Goal: Task Accomplishment & Management: Manage account settings

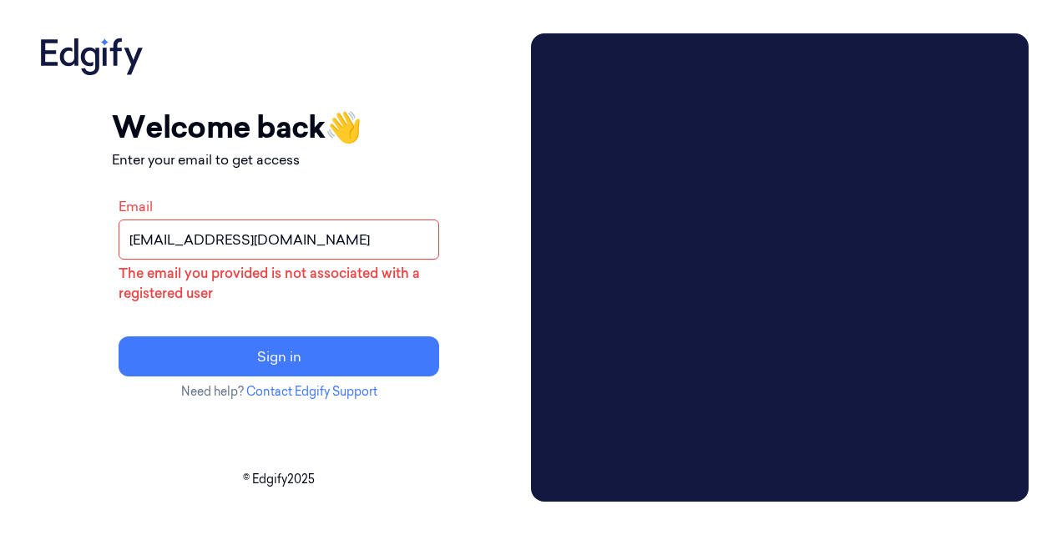
click at [245, 235] on input "[EMAIL_ADDRESS][DOMAIN_NAME]" at bounding box center [279, 240] width 320 height 40
click at [220, 230] on input "Email" at bounding box center [279, 240] width 320 height 40
type input "[PERSON_NAME][EMAIL_ADDRESS][DOMAIN_NAME]"
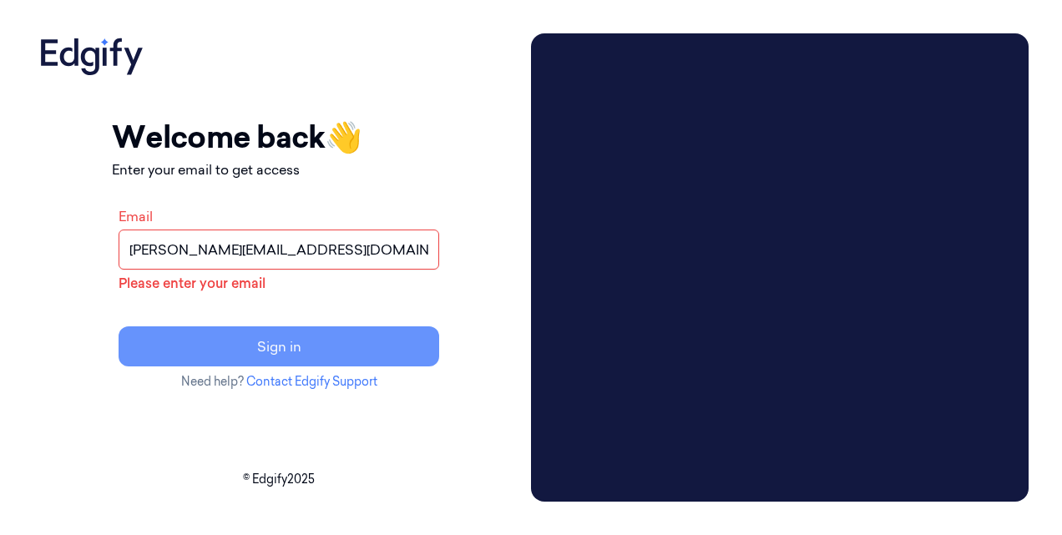
click at [302, 343] on button "Sign in" at bounding box center [279, 346] width 320 height 40
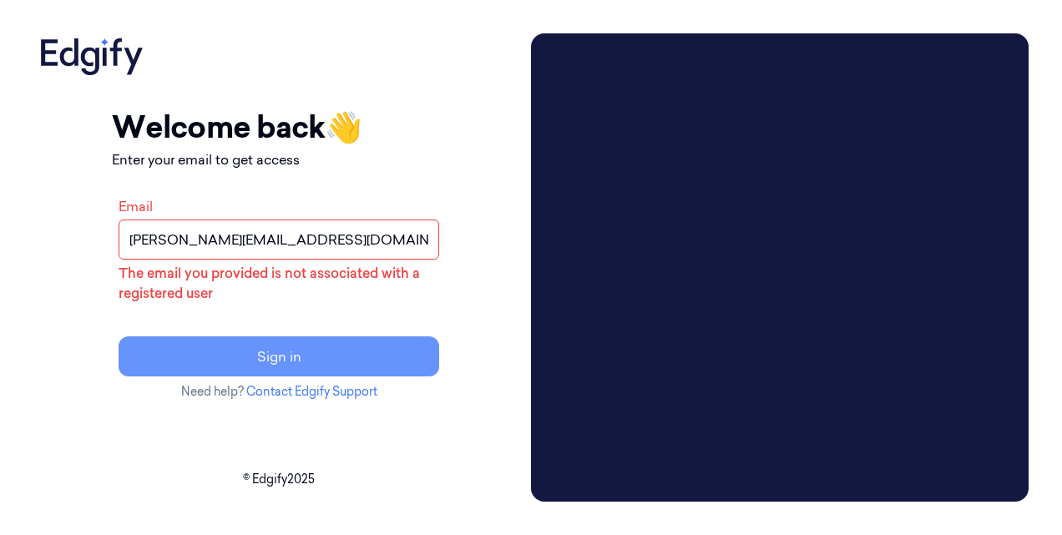
click at [302, 343] on button "Sign in" at bounding box center [279, 356] width 320 height 40
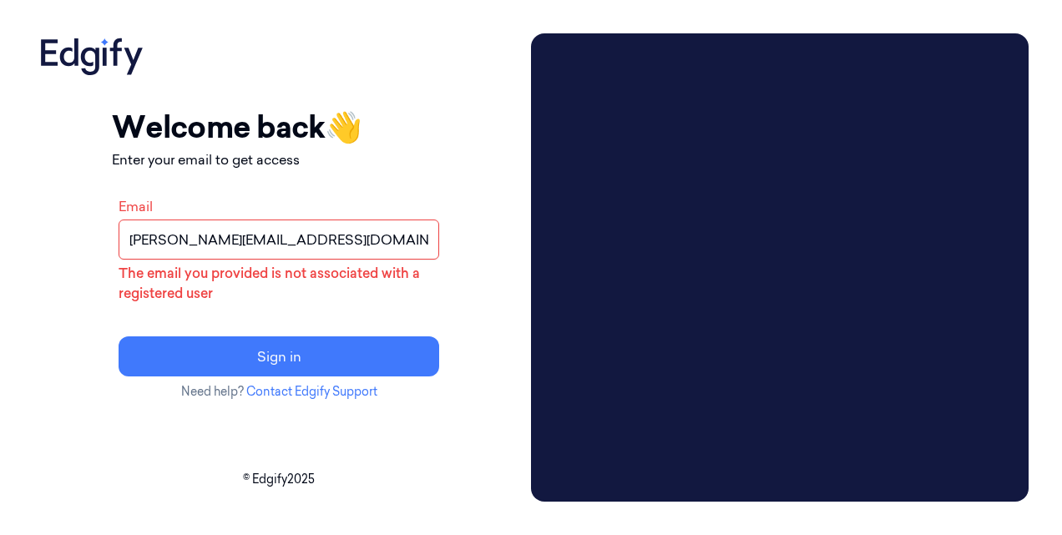
click at [261, 235] on input "prathvi.shetty@zebra.com" at bounding box center [279, 240] width 320 height 40
click at [225, 242] on input "Email" at bounding box center [279, 240] width 320 height 40
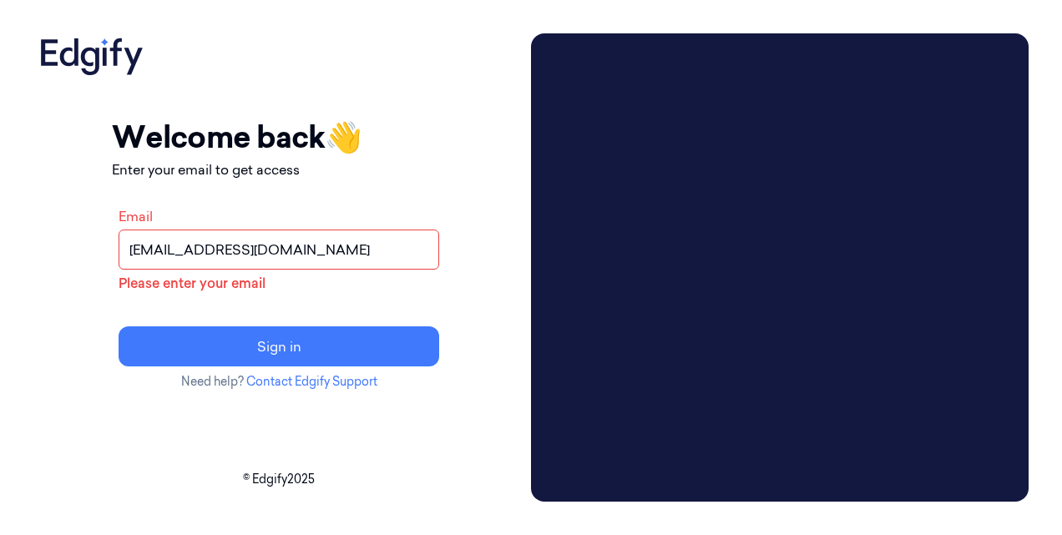
click at [180, 254] on input "ps1274@gmail.com" at bounding box center [279, 250] width 320 height 40
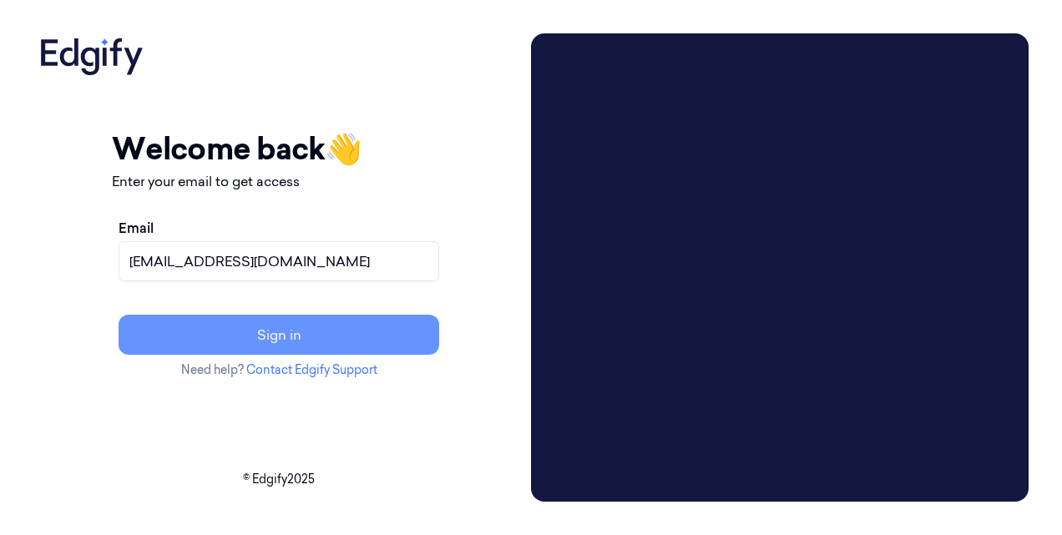
click at [317, 329] on button "Sign in" at bounding box center [279, 335] width 320 height 40
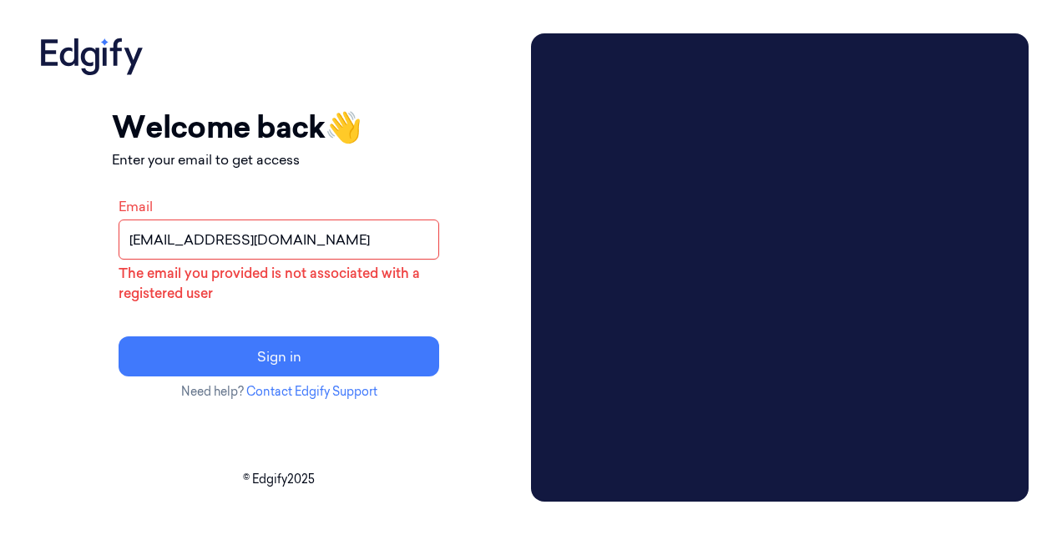
click at [256, 240] on input "PS1274@gmail.com" at bounding box center [279, 240] width 320 height 40
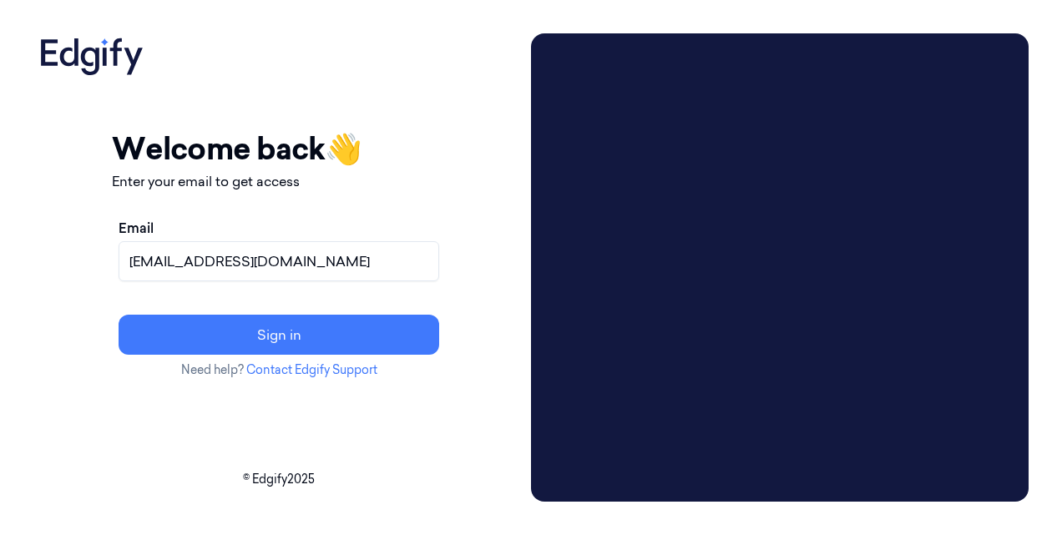
click at [340, 270] on input "PS1274@zebra.coml.com" at bounding box center [279, 261] width 320 height 40
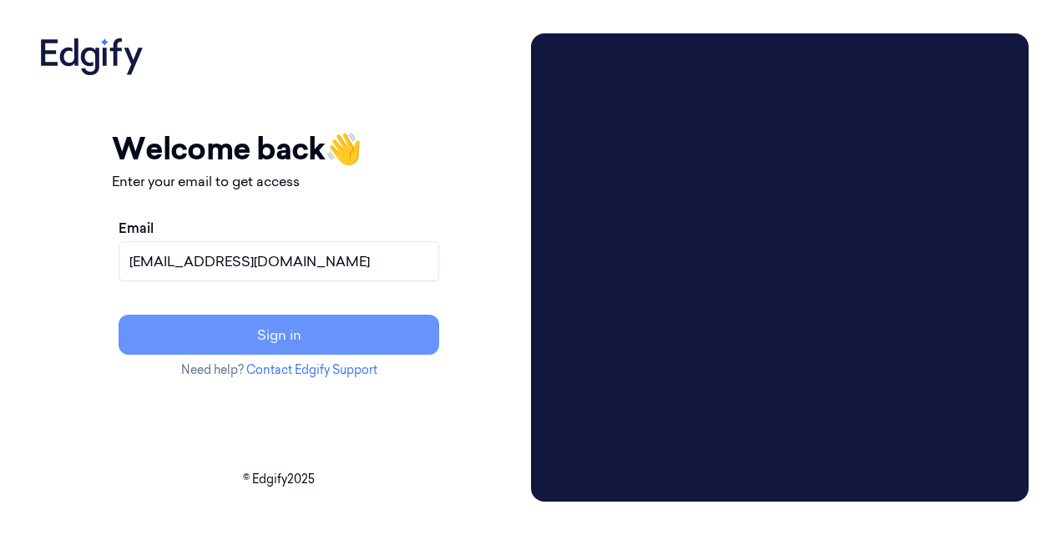
type input "PS1274@zebra.com"
click at [320, 336] on button "Sign in" at bounding box center [279, 335] width 320 height 40
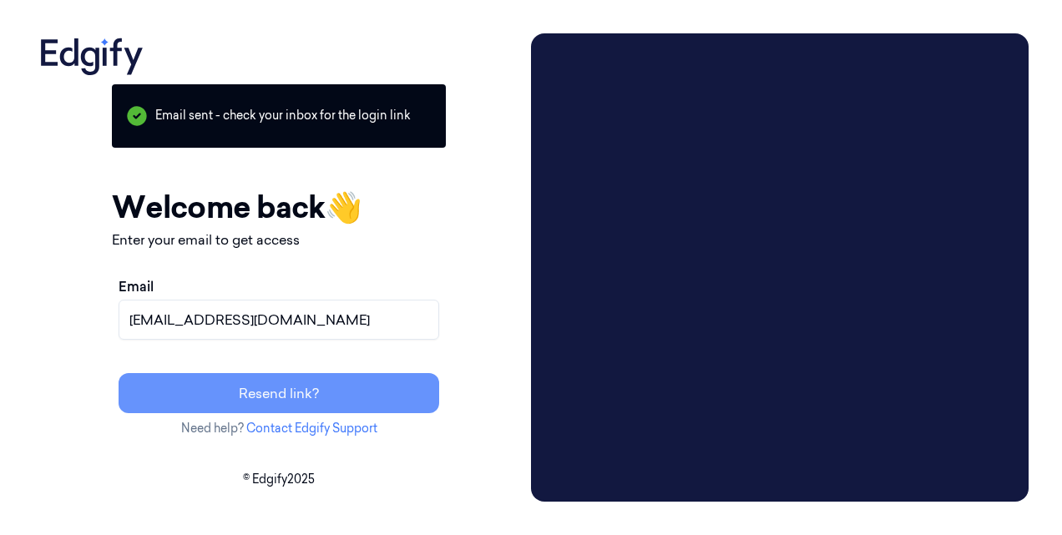
click at [402, 403] on button "Resend link?" at bounding box center [279, 393] width 320 height 40
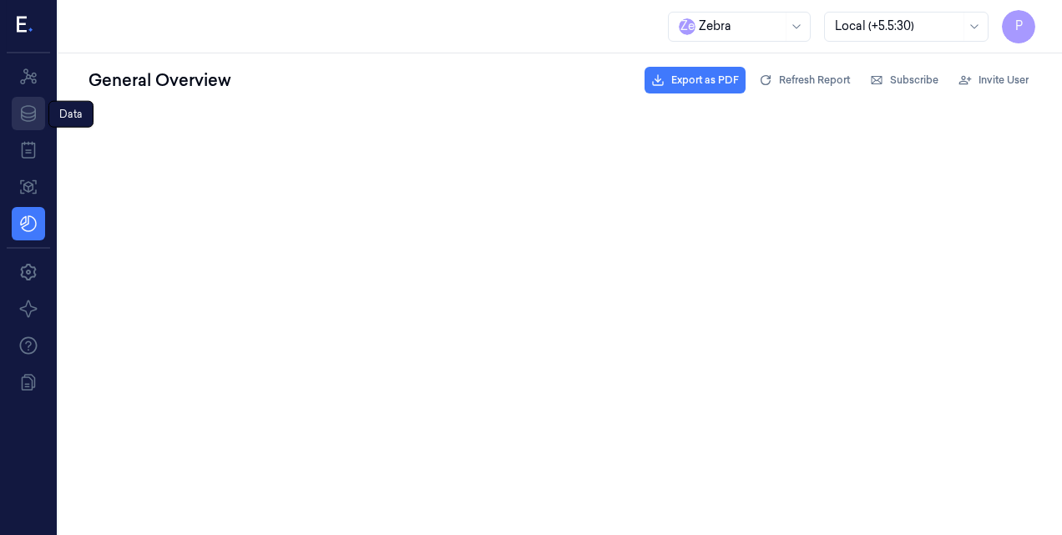
click at [25, 121] on icon at bounding box center [28, 113] width 20 height 20
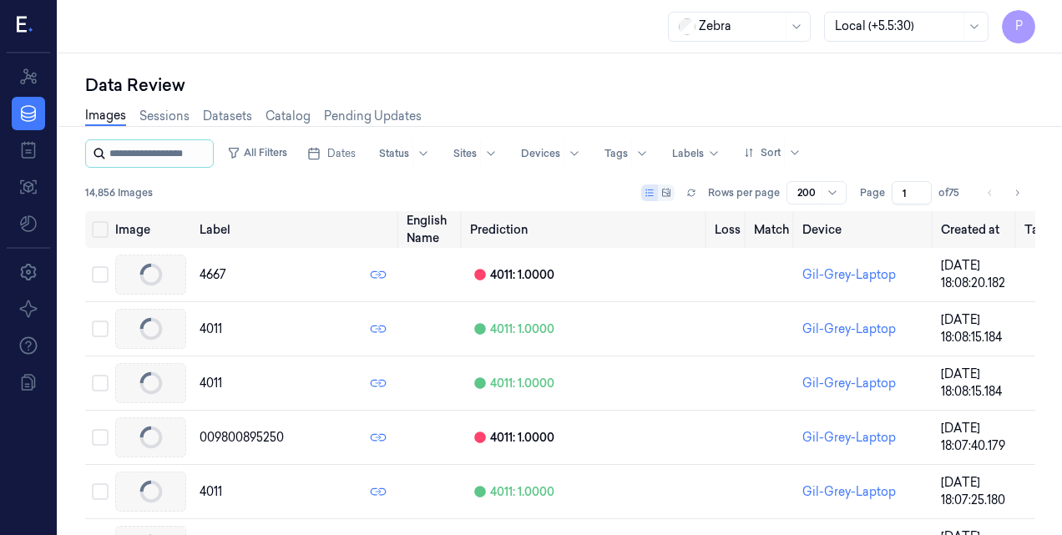
click at [170, 154] on input "string" at bounding box center [159, 153] width 100 height 27
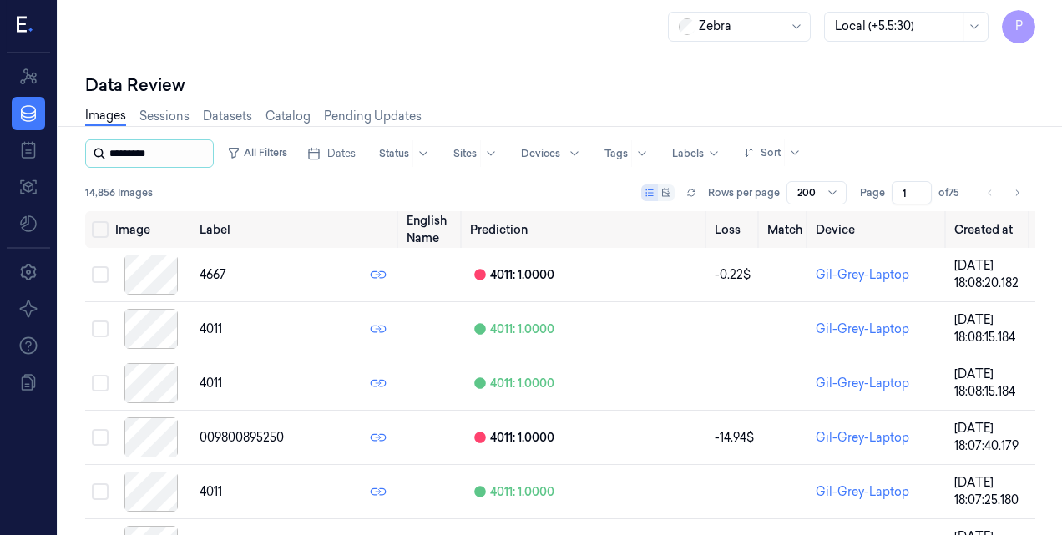
type input "*********"
click at [284, 159] on button "All Filters" at bounding box center [256, 152] width 73 height 27
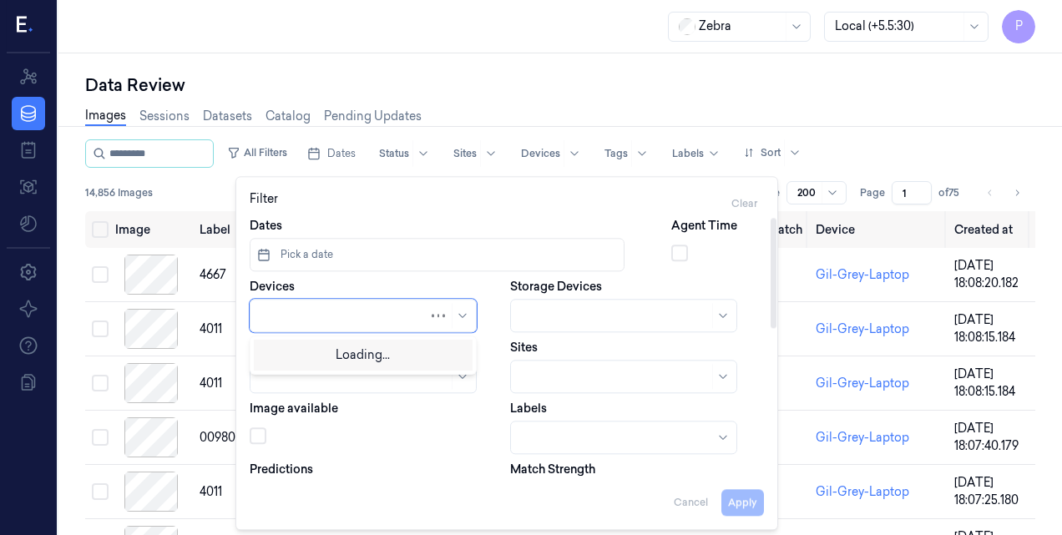
click at [285, 317] on div at bounding box center [344, 316] width 168 height 18
type input "MP72-EDGE"
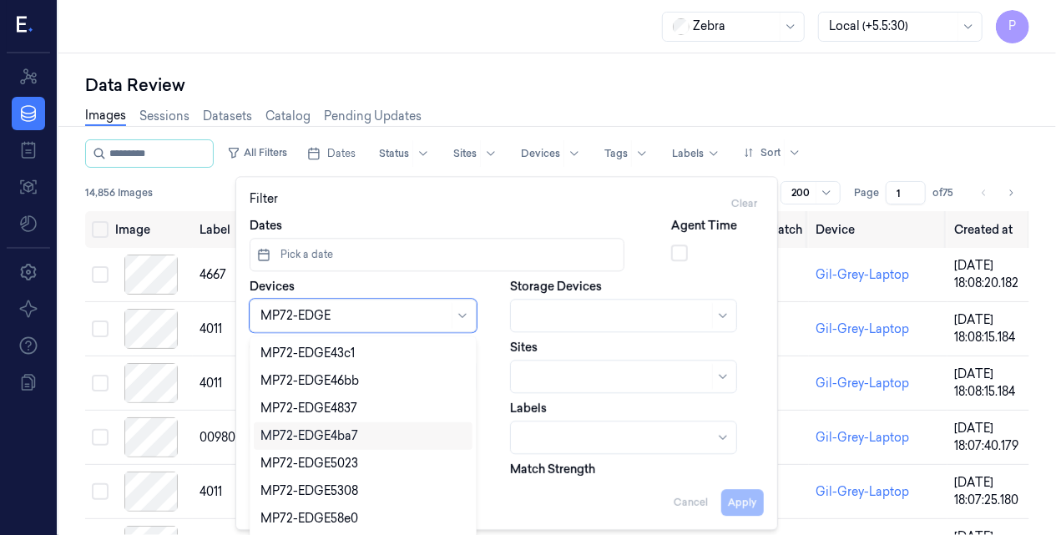
scroll to position [25, 0]
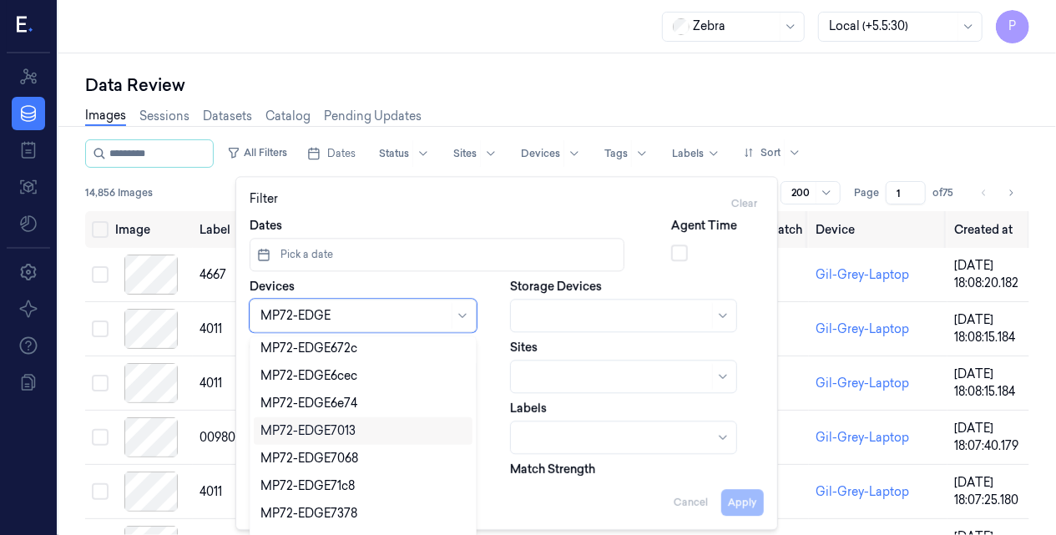
click at [346, 427] on div "MP72-EDGE7013" at bounding box center [307, 431] width 95 height 18
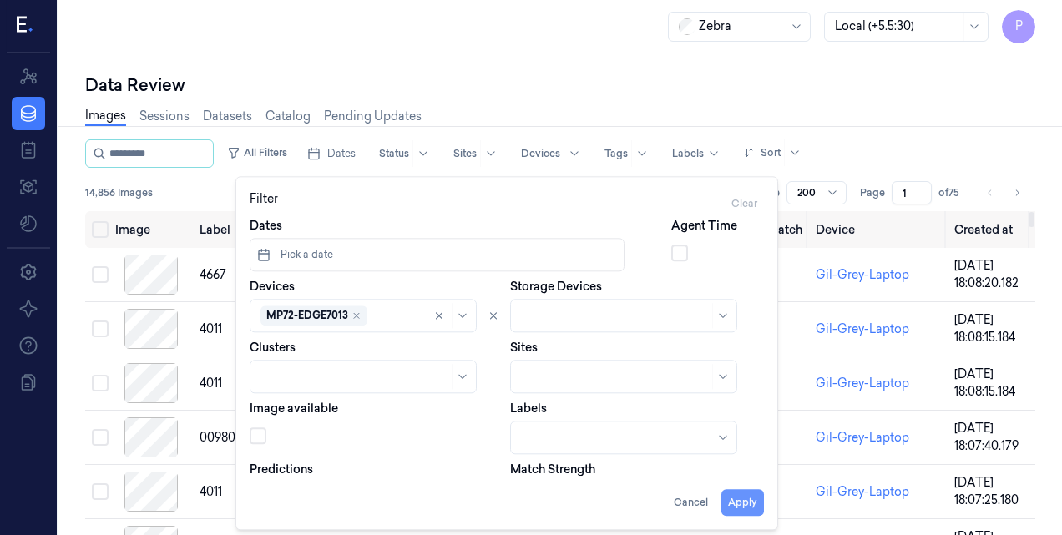
click at [741, 499] on button "Apply" at bounding box center [742, 503] width 43 height 27
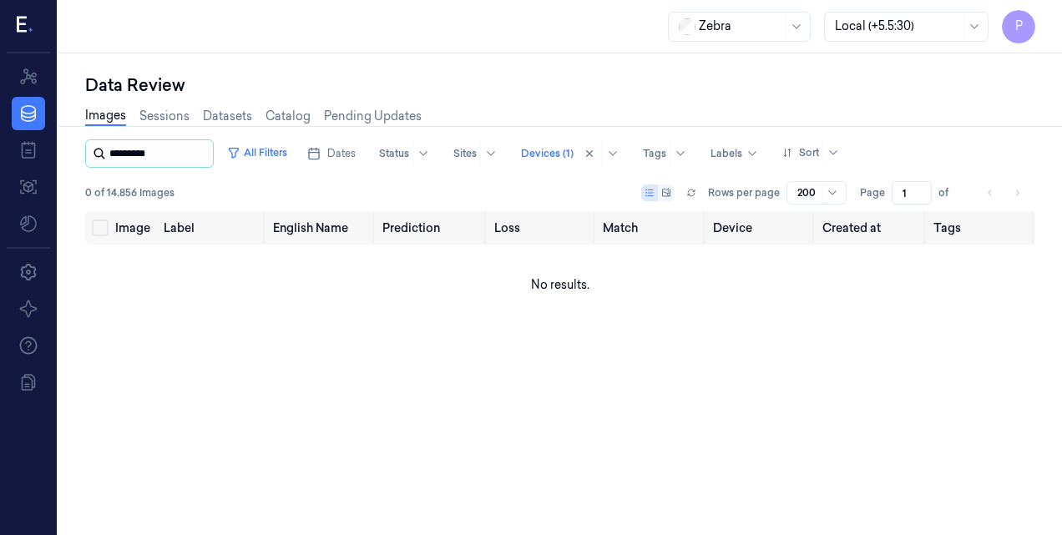
click at [180, 157] on input "string" at bounding box center [159, 153] width 100 height 27
type input "*"
click at [279, 147] on button "All Filters" at bounding box center [256, 152] width 73 height 27
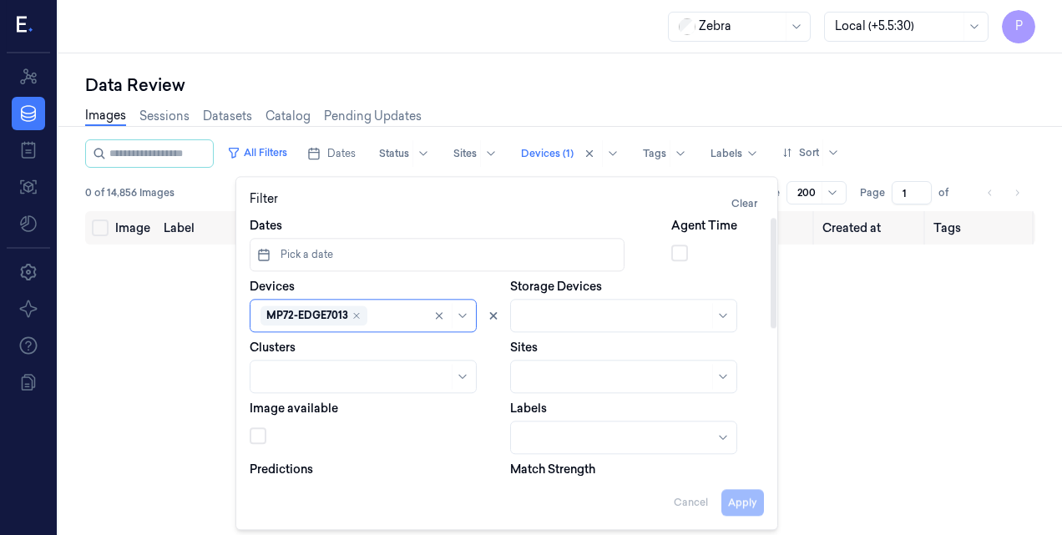
click at [293, 255] on span "Pick a date" at bounding box center [305, 254] width 56 height 15
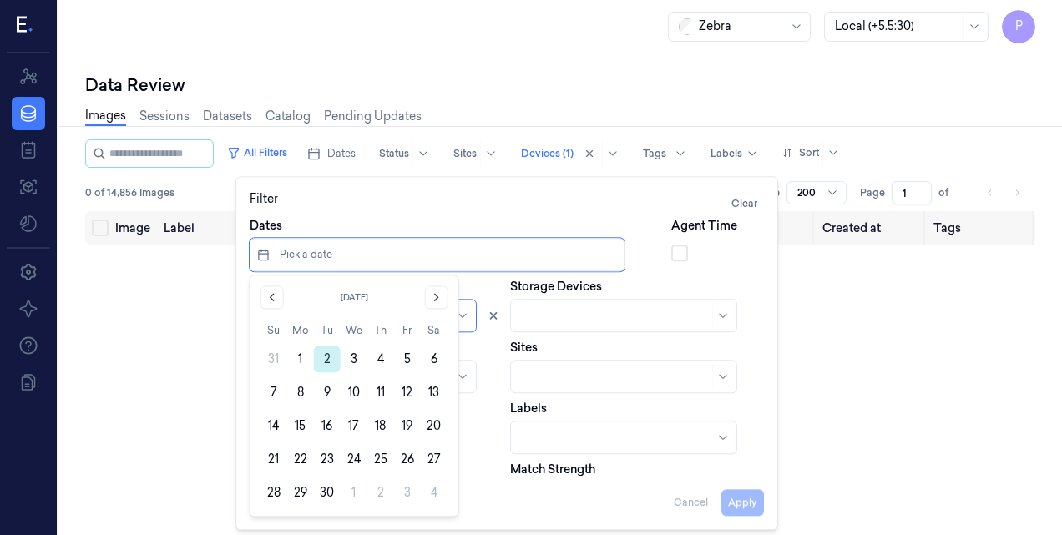
click at [326, 362] on button "2" at bounding box center [327, 359] width 27 height 27
type input "[DATE] 00:00:00 - [DATE] 23:59:59"
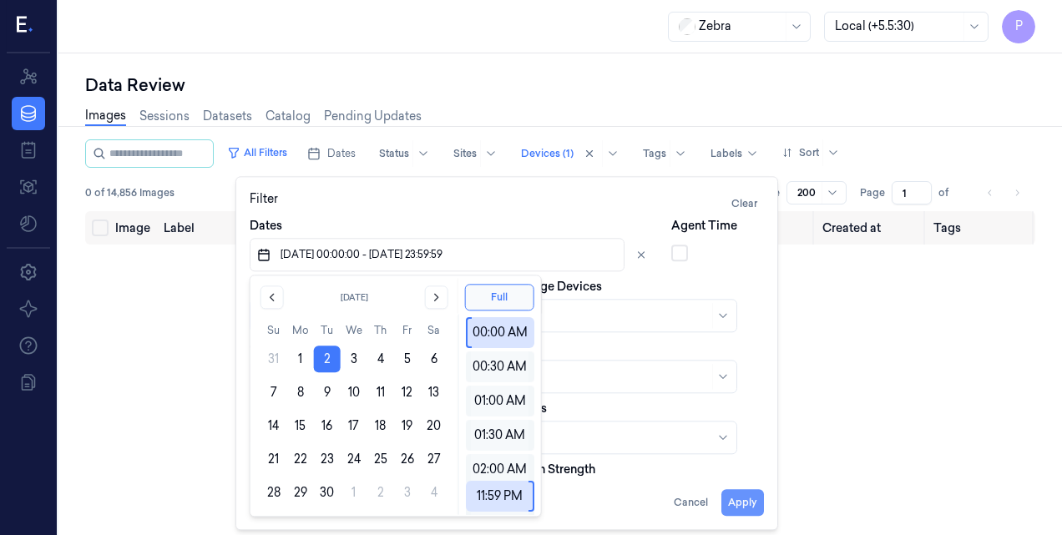
click at [744, 497] on button "Apply" at bounding box center [742, 503] width 43 height 27
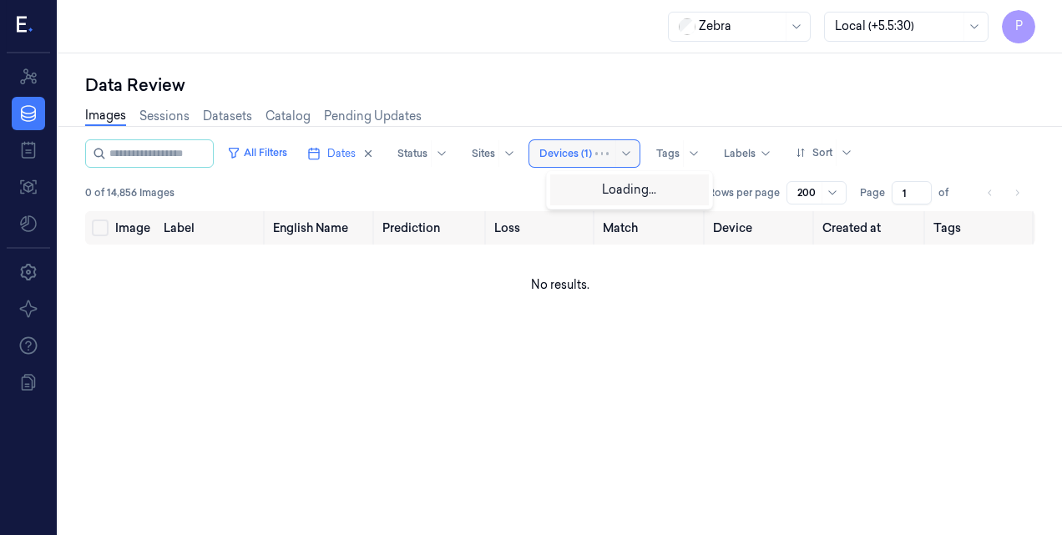
click at [579, 154] on div at bounding box center [565, 153] width 53 height 15
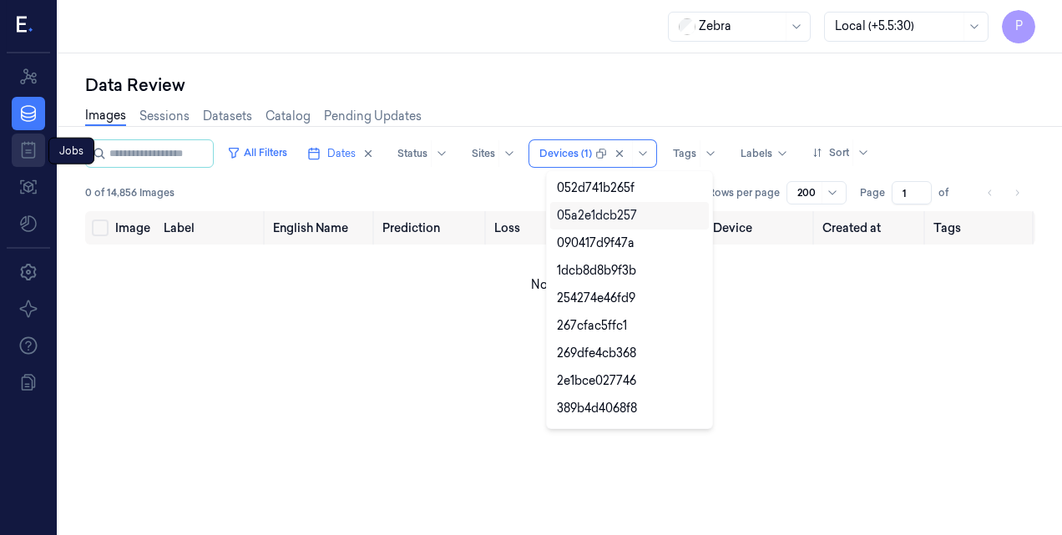
click at [17, 162] on link "Jobs" at bounding box center [28, 150] width 33 height 33
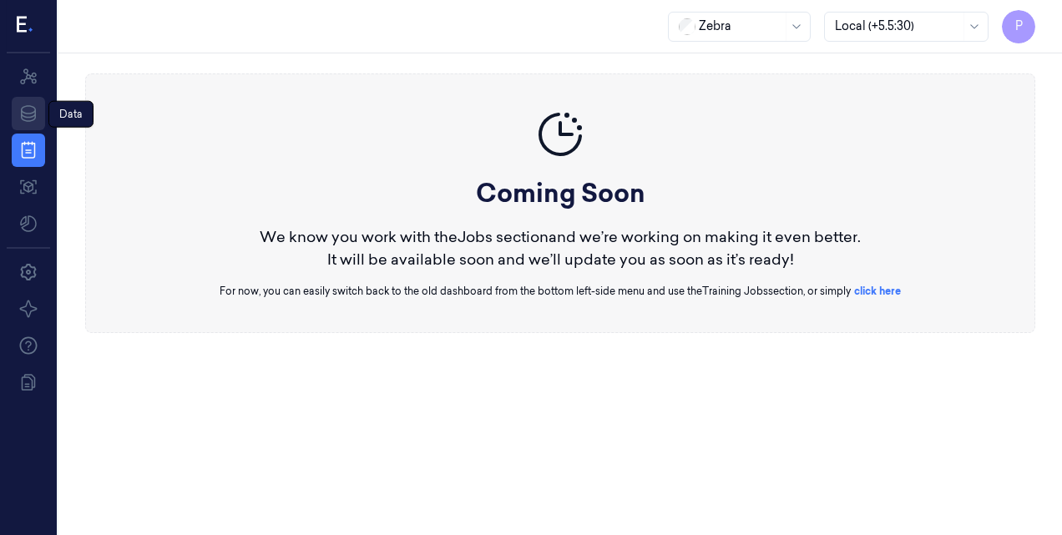
click at [28, 122] on icon at bounding box center [28, 113] width 20 height 20
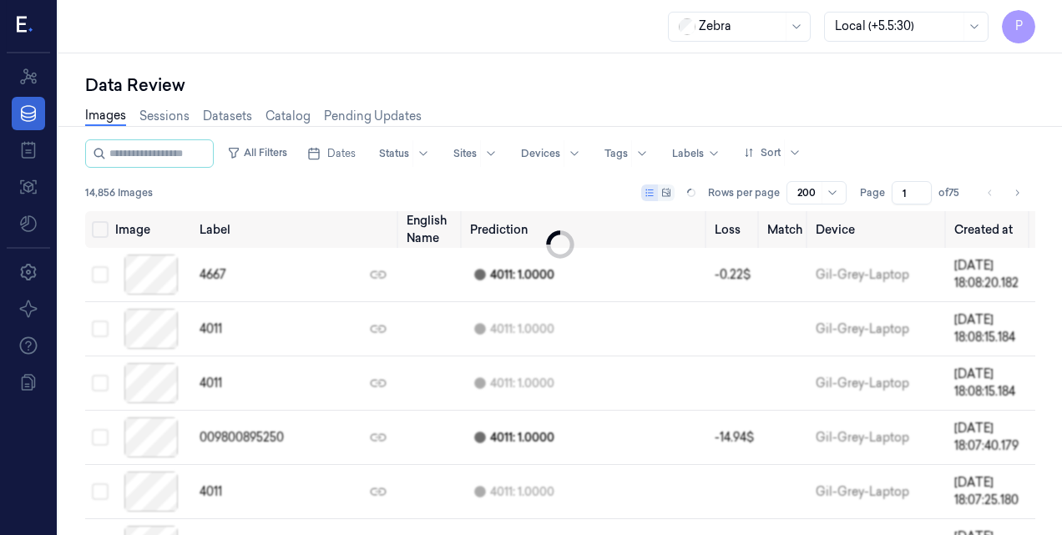
click at [26, 97] on link "Data" at bounding box center [28, 113] width 33 height 33
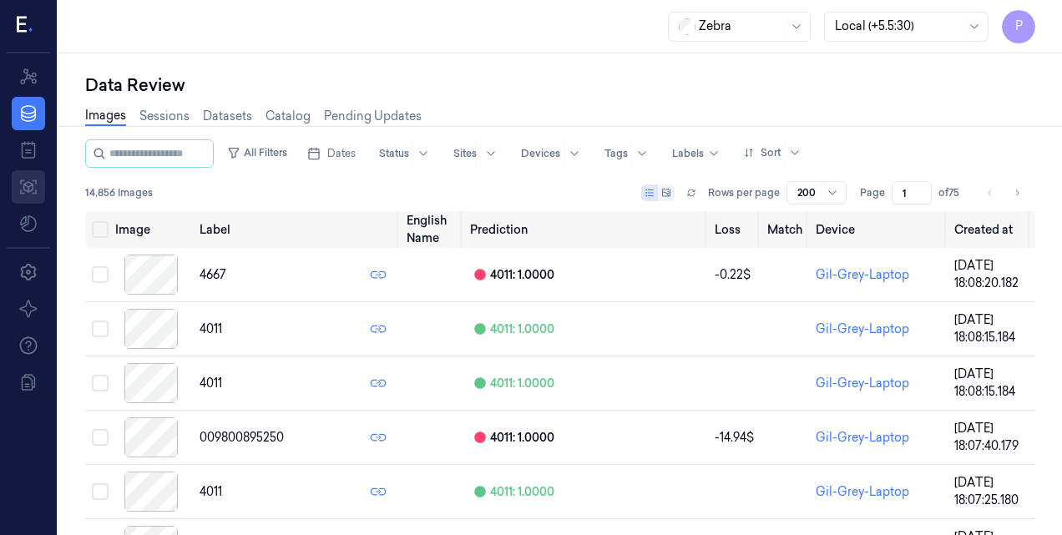
drag, startPoint x: 22, startPoint y: 150, endPoint x: 23, endPoint y: 174, distance: 23.4
click at [22, 150] on icon at bounding box center [29, 150] width 14 height 17
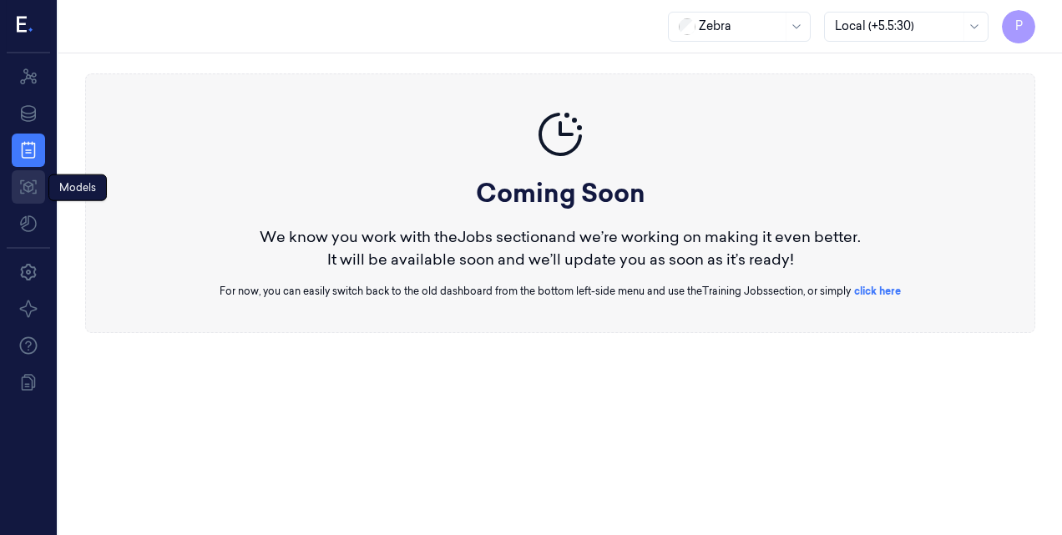
click at [23, 179] on icon at bounding box center [28, 187] width 20 height 20
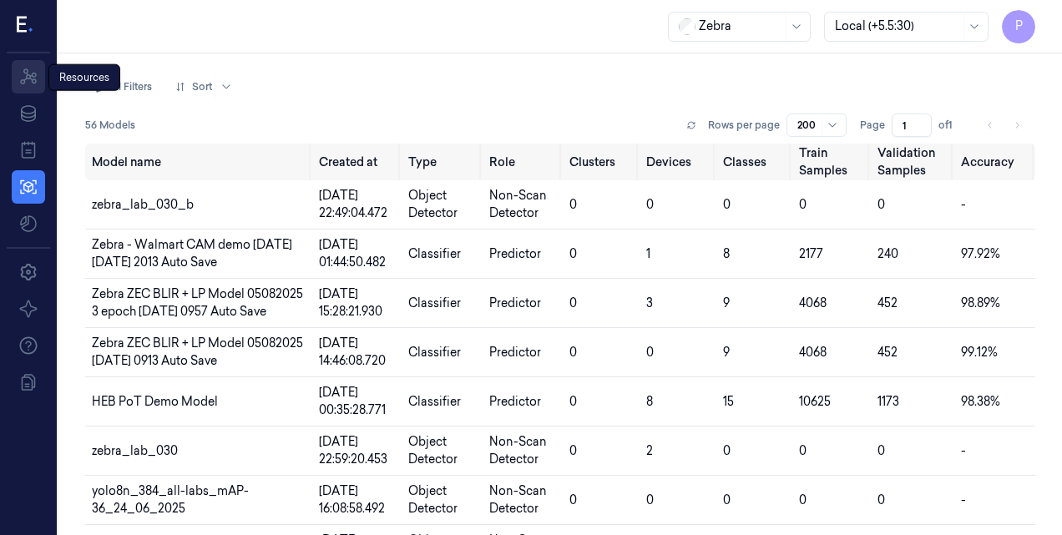
click at [20, 81] on icon at bounding box center [28, 76] width 17 height 16
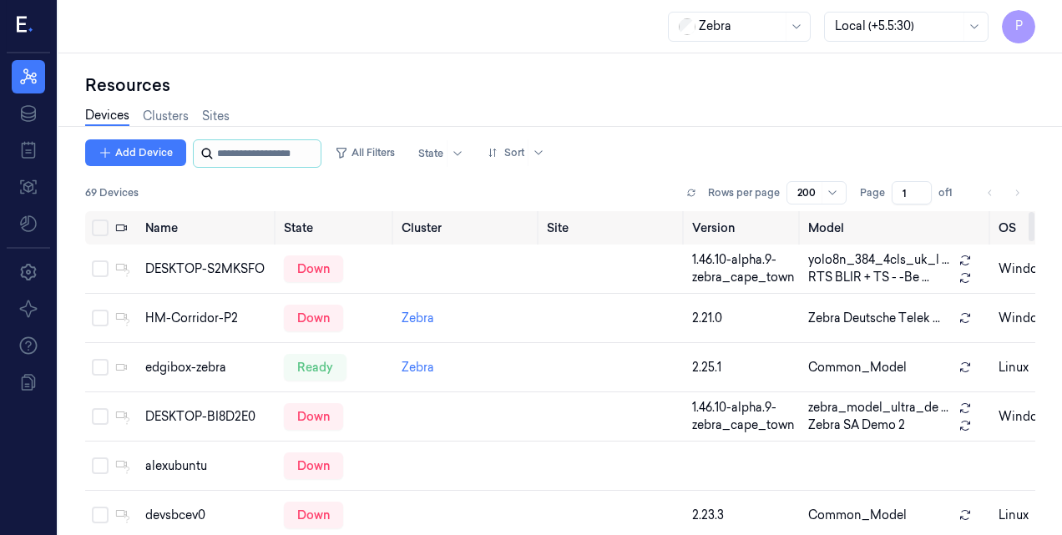
click at [241, 156] on input "string" at bounding box center [267, 153] width 100 height 27
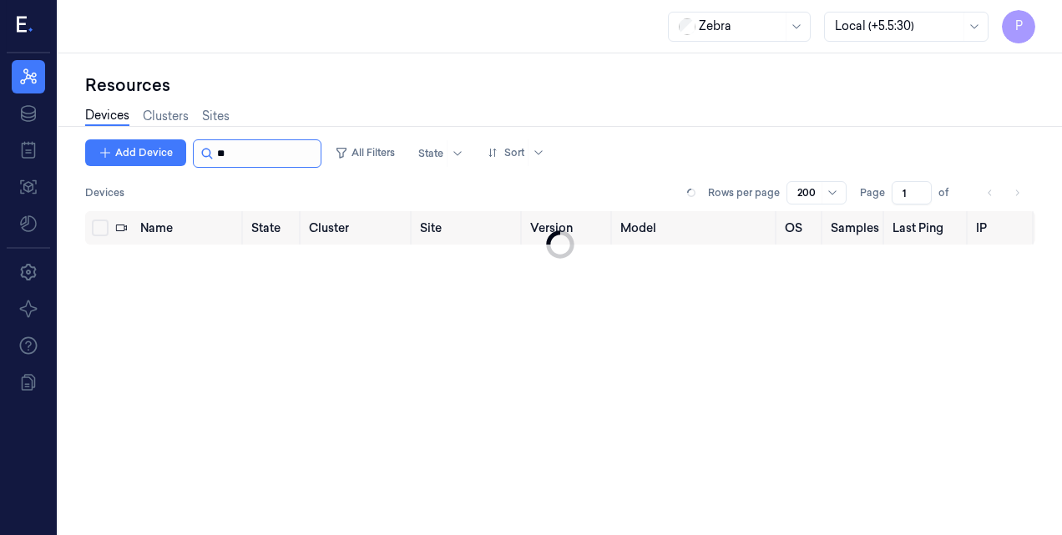
type input "*"
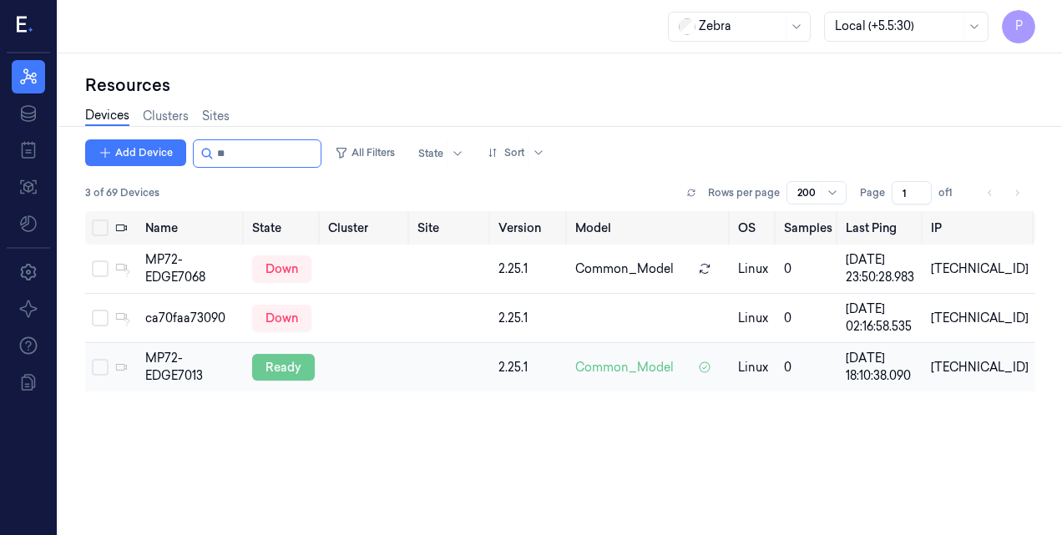
type input "**"
click at [269, 361] on div "ready" at bounding box center [283, 367] width 63 height 27
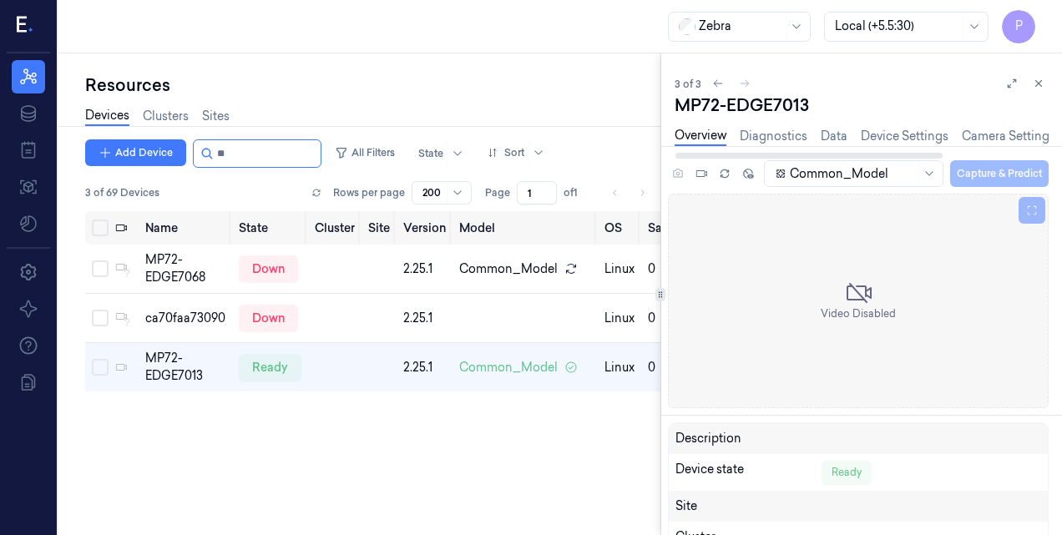
click at [892, 127] on div "Overview Diagnostics Data Device Settings Camera Settings Version History Logs" at bounding box center [934, 136] width 521 height 19
click at [892, 129] on link "Device Settings" at bounding box center [905, 136] width 88 height 19
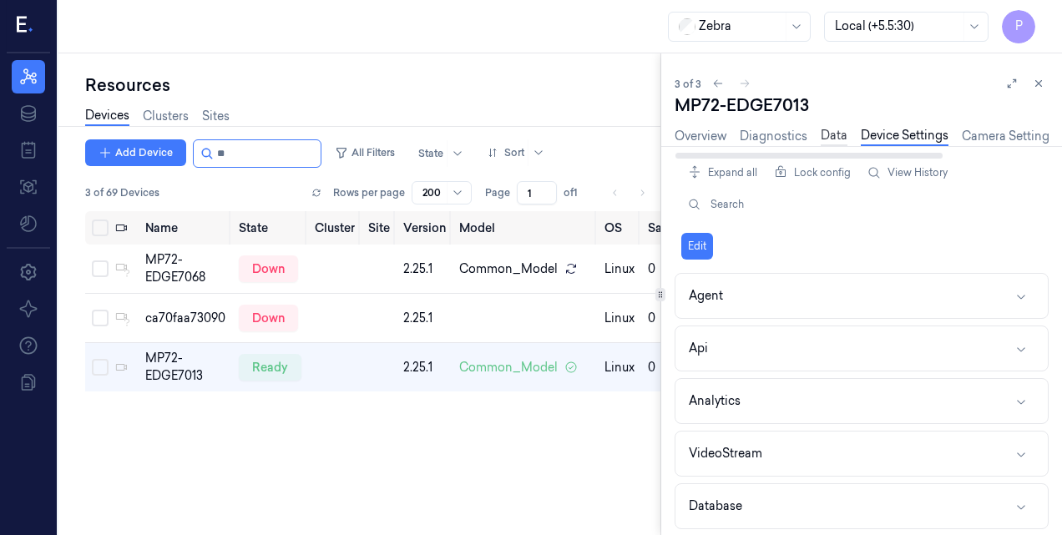
click at [820, 134] on link "Data" at bounding box center [833, 136] width 27 height 19
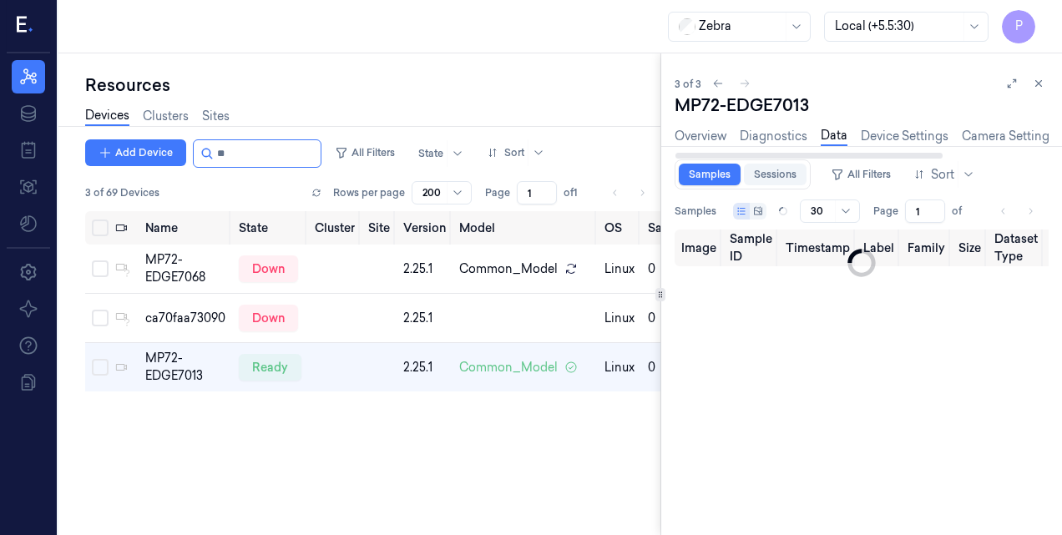
type input "0"
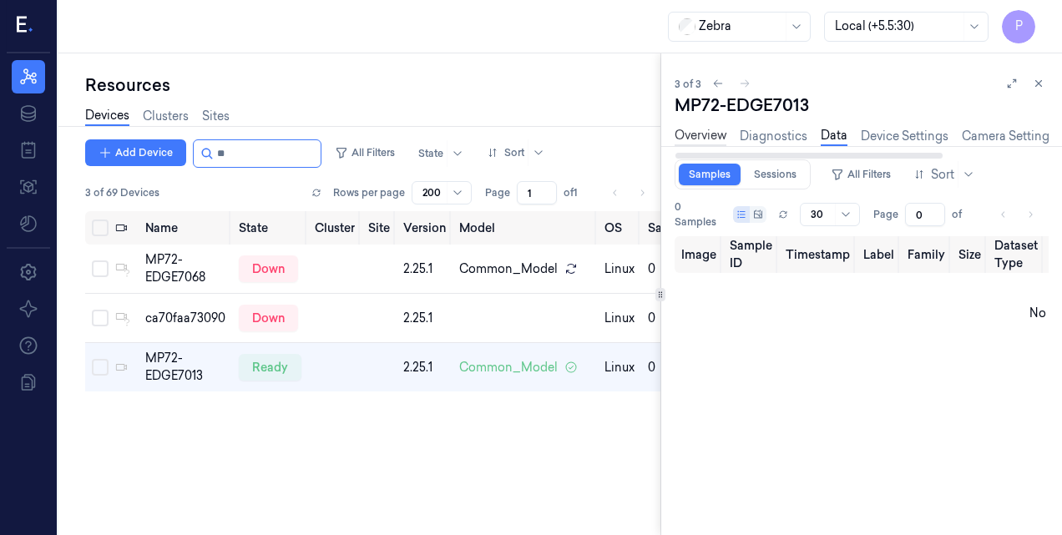
click at [713, 139] on link "Overview" at bounding box center [700, 136] width 52 height 19
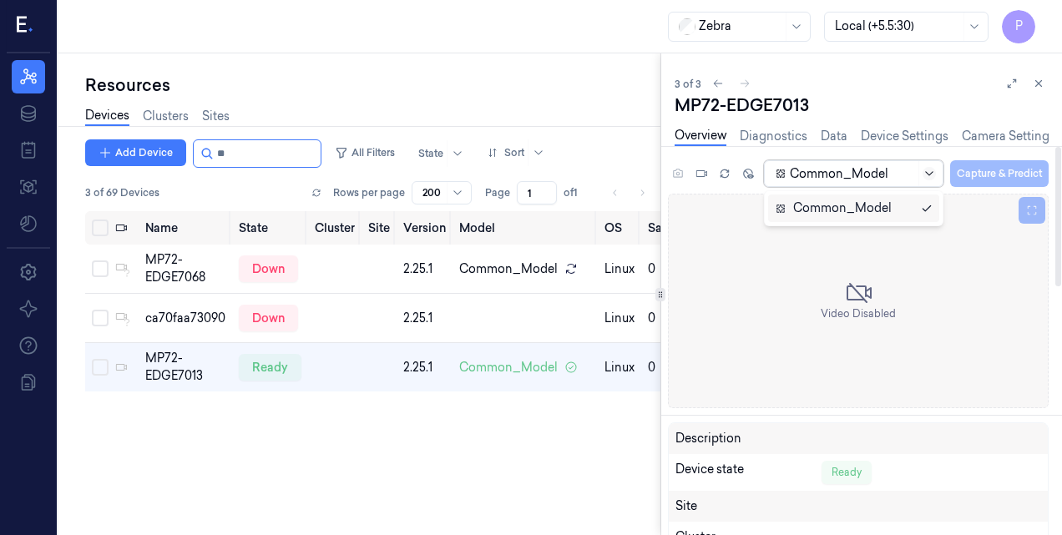
click at [925, 177] on icon at bounding box center [928, 173] width 13 height 13
click at [864, 216] on div "Common_Model" at bounding box center [833, 208] width 117 height 18
click at [896, 134] on link "Device Settings" at bounding box center [905, 136] width 88 height 19
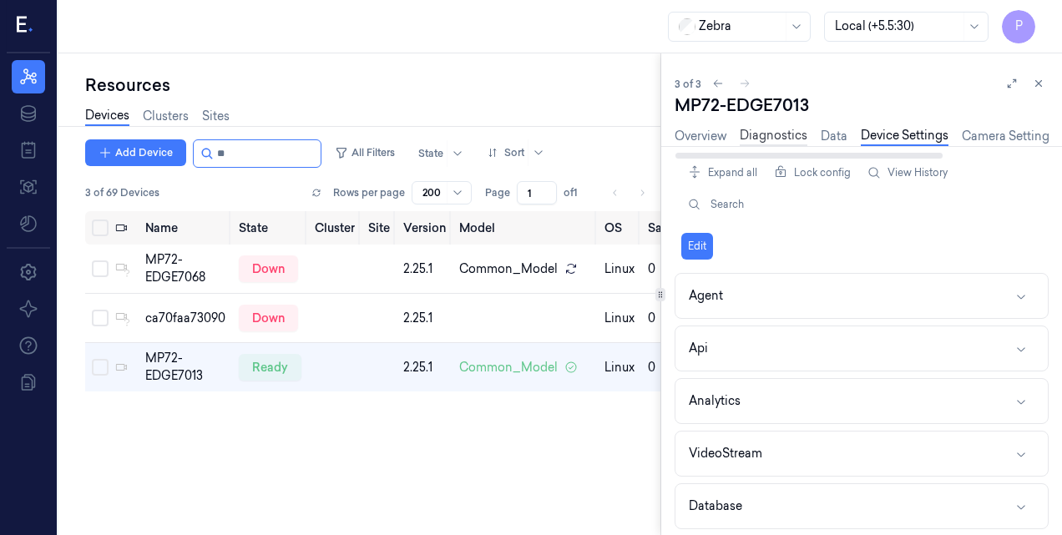
click at [772, 134] on link "Diagnostics" at bounding box center [773, 136] width 68 height 19
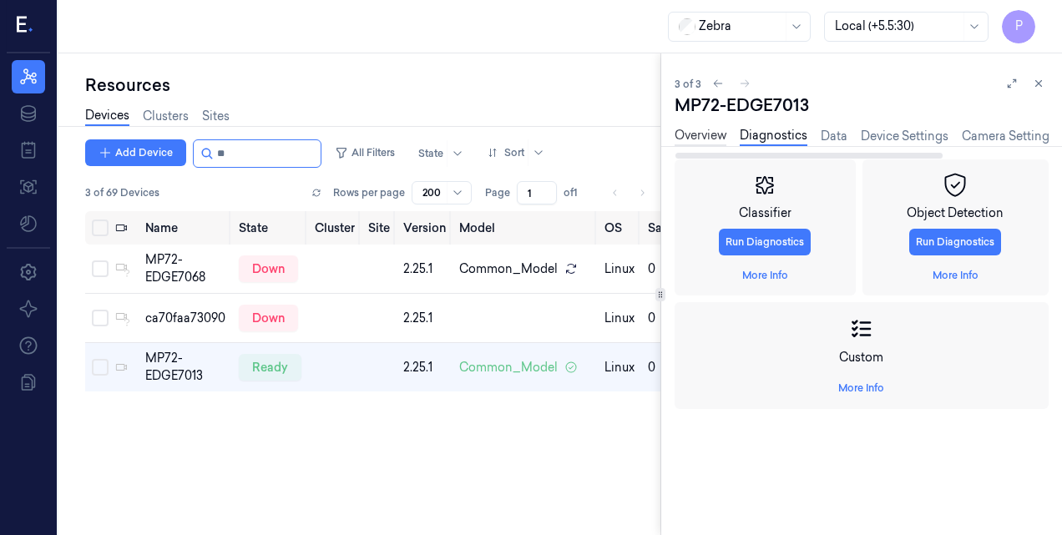
click at [700, 139] on link "Overview" at bounding box center [700, 136] width 52 height 19
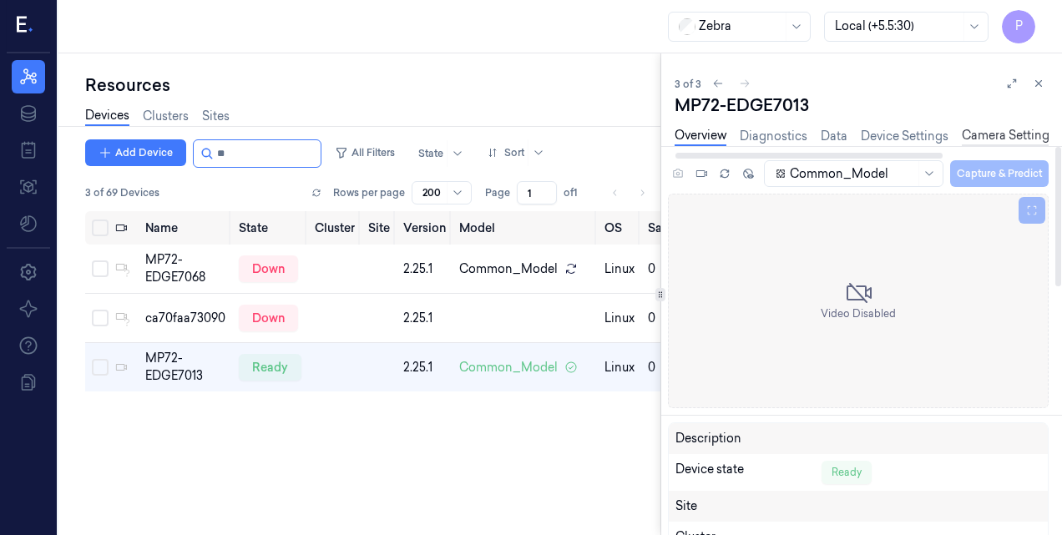
click at [992, 142] on link "Camera Settings" at bounding box center [1007, 136] width 93 height 19
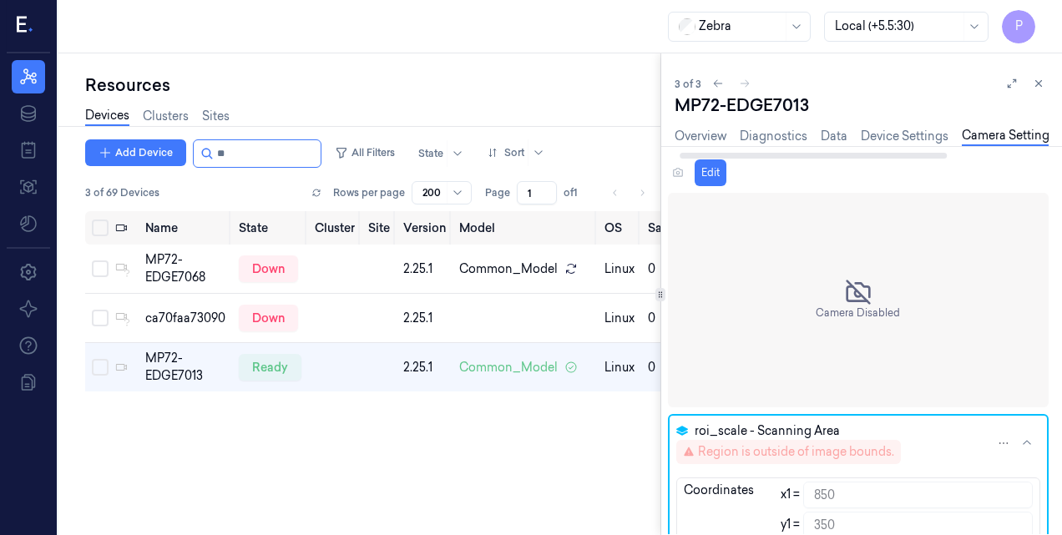
scroll to position [0, 6]
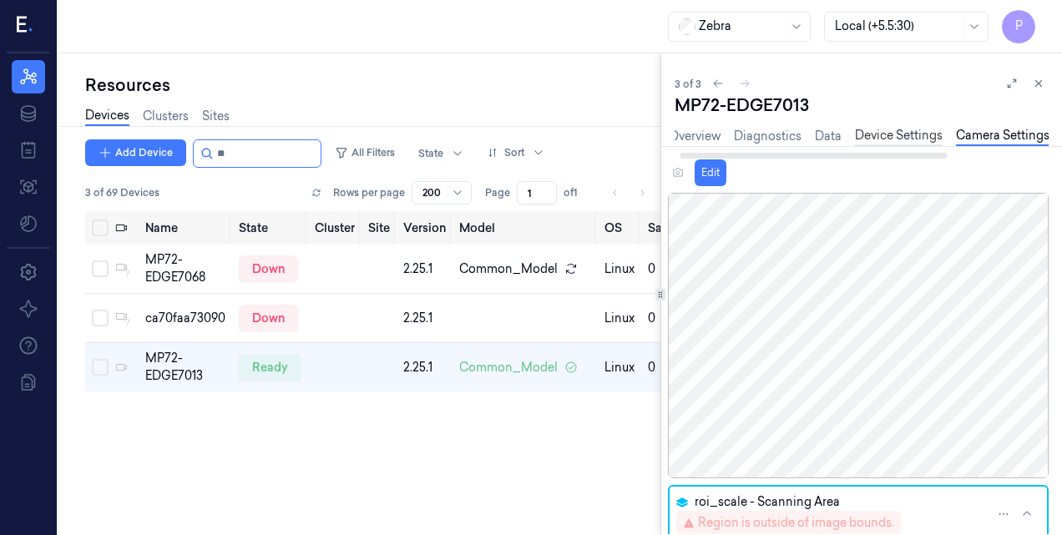
click at [916, 140] on link "Device Settings" at bounding box center [899, 136] width 88 height 19
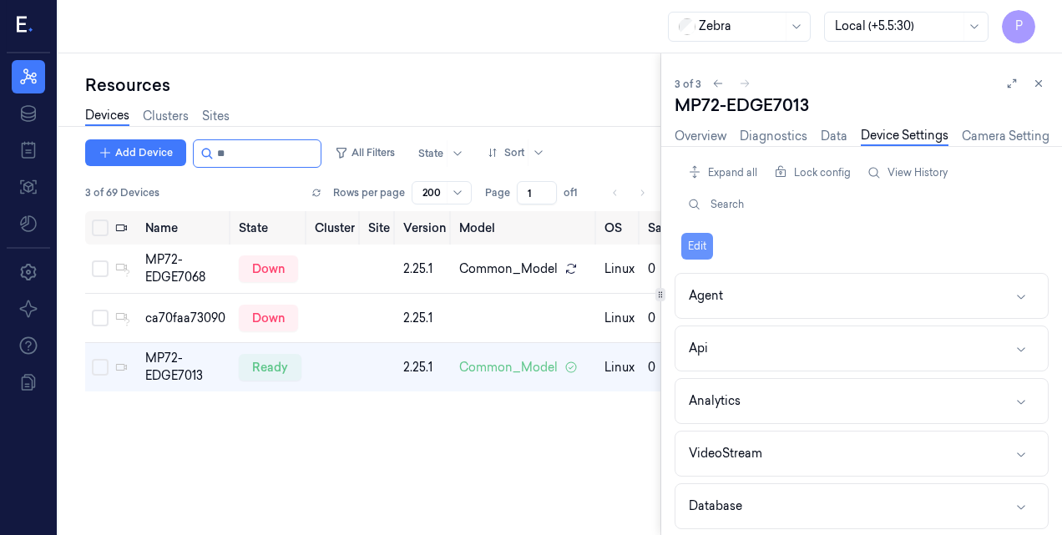
click at [689, 250] on button "Edit" at bounding box center [697, 246] width 32 height 27
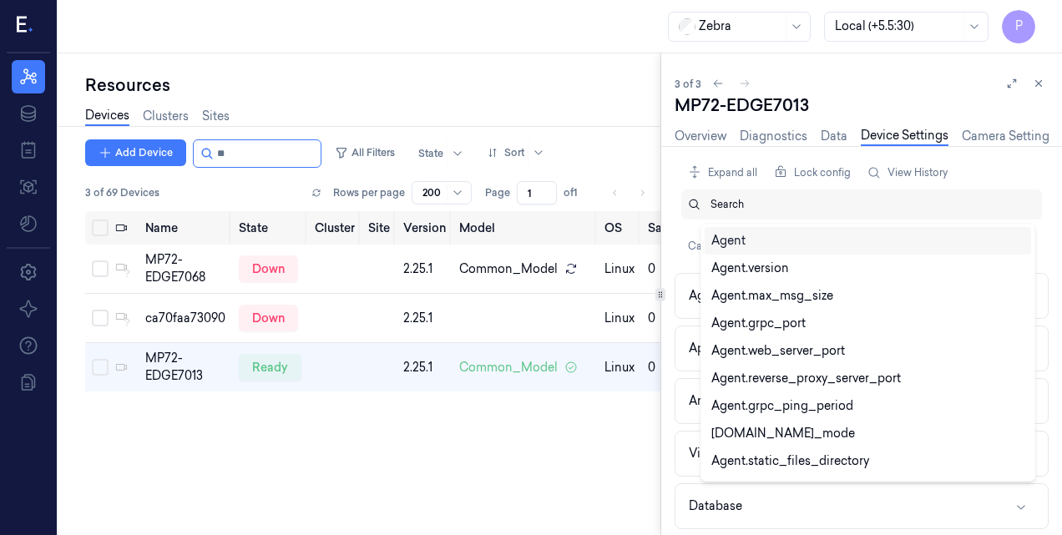
click at [721, 204] on div at bounding box center [869, 204] width 318 height 15
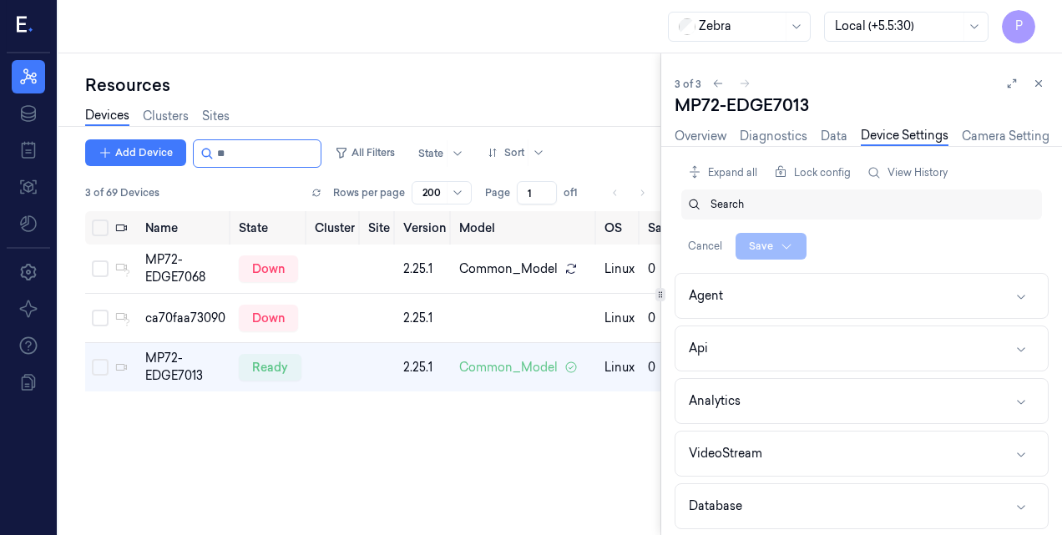
click at [721, 204] on div at bounding box center [869, 204] width 318 height 15
click at [699, 242] on button "Cancel" at bounding box center [705, 246] width 48 height 27
click at [699, 242] on button "Edit" at bounding box center [697, 246] width 32 height 27
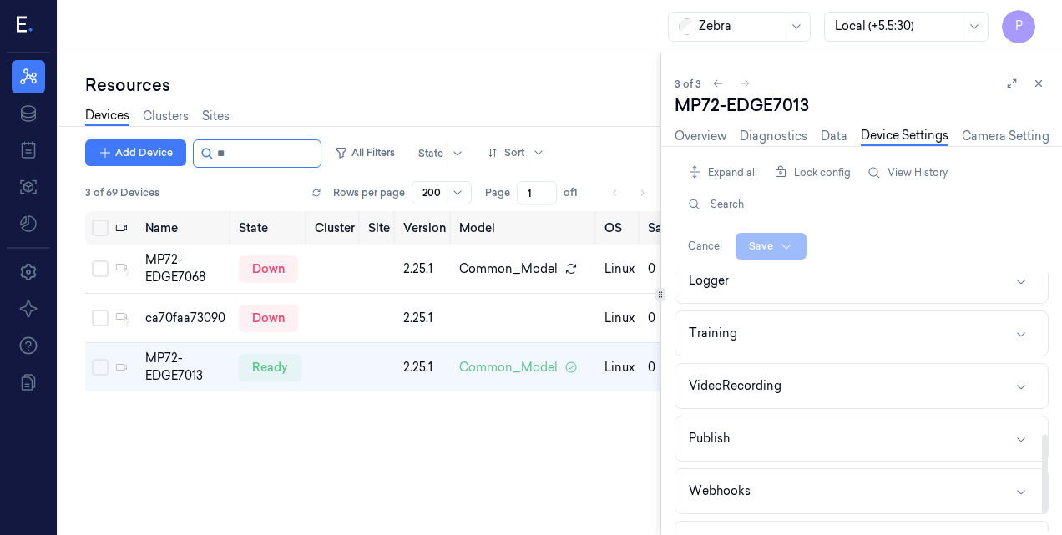
scroll to position [574, 0]
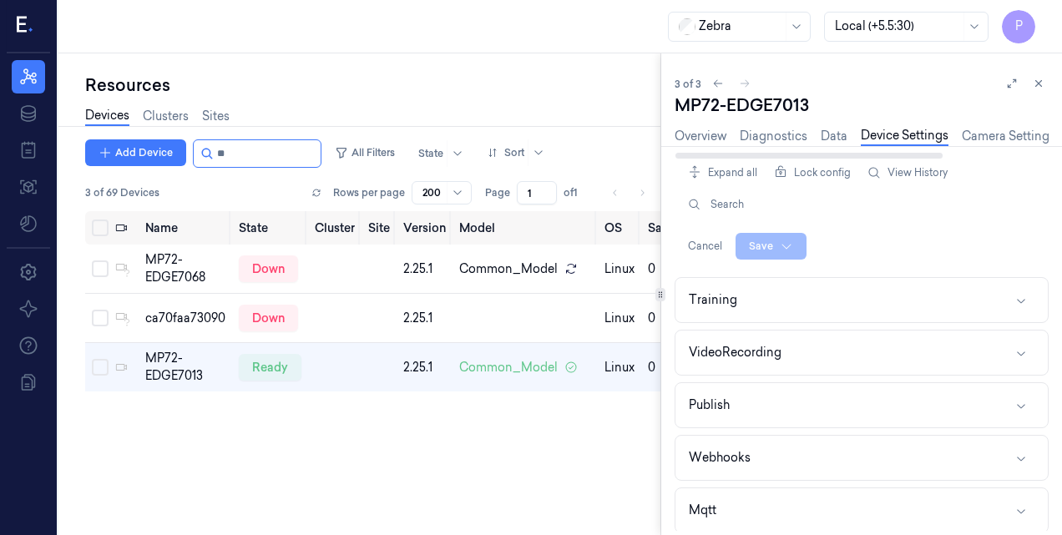
click at [897, 139] on link "Device Settings" at bounding box center [905, 136] width 88 height 19
click at [823, 137] on link "Data" at bounding box center [833, 136] width 27 height 19
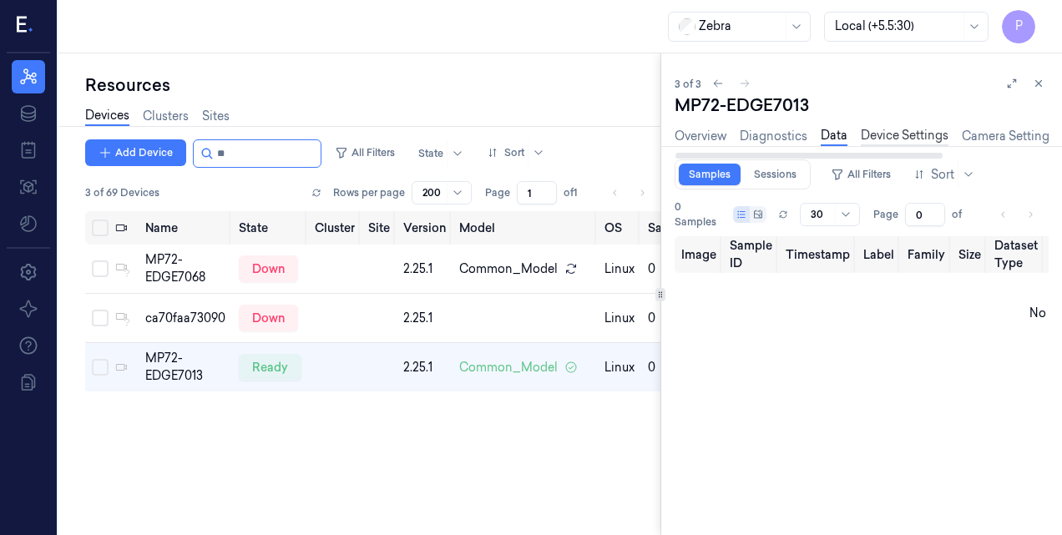
click at [905, 140] on link "Device Settings" at bounding box center [905, 136] width 88 height 19
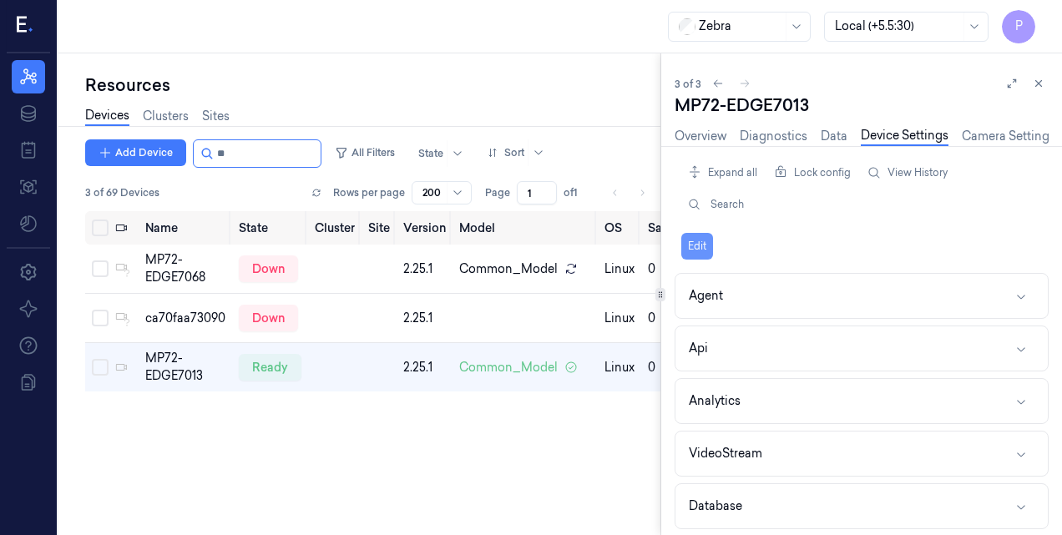
click at [705, 244] on button "Edit" at bounding box center [697, 246] width 32 height 27
click at [985, 131] on link "Camera Settings" at bounding box center [1007, 136] width 93 height 19
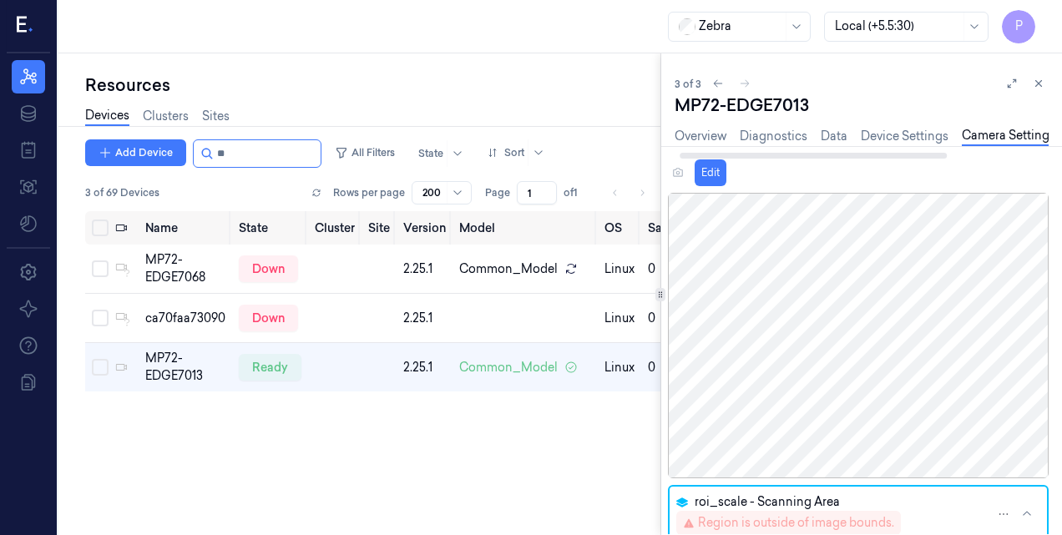
scroll to position [0, 6]
click at [706, 178] on button "Edit" at bounding box center [710, 172] width 32 height 27
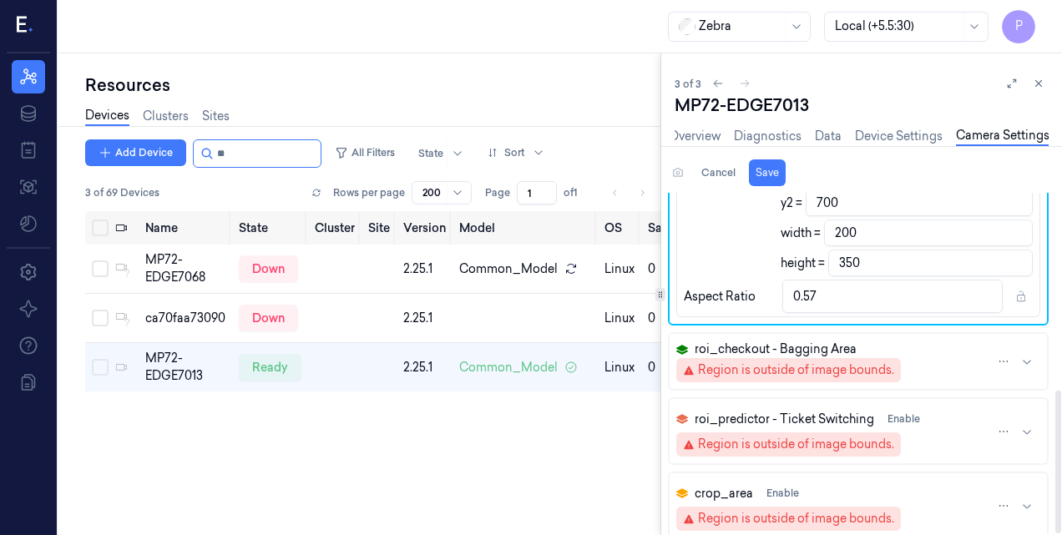
scroll to position [471, 0]
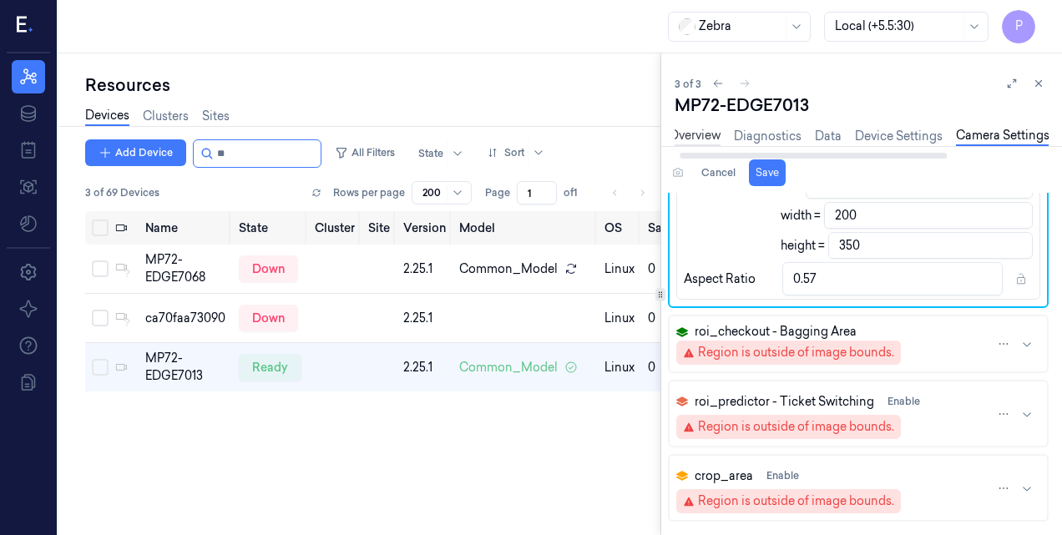
click at [684, 141] on link "Overview" at bounding box center [695, 136] width 52 height 19
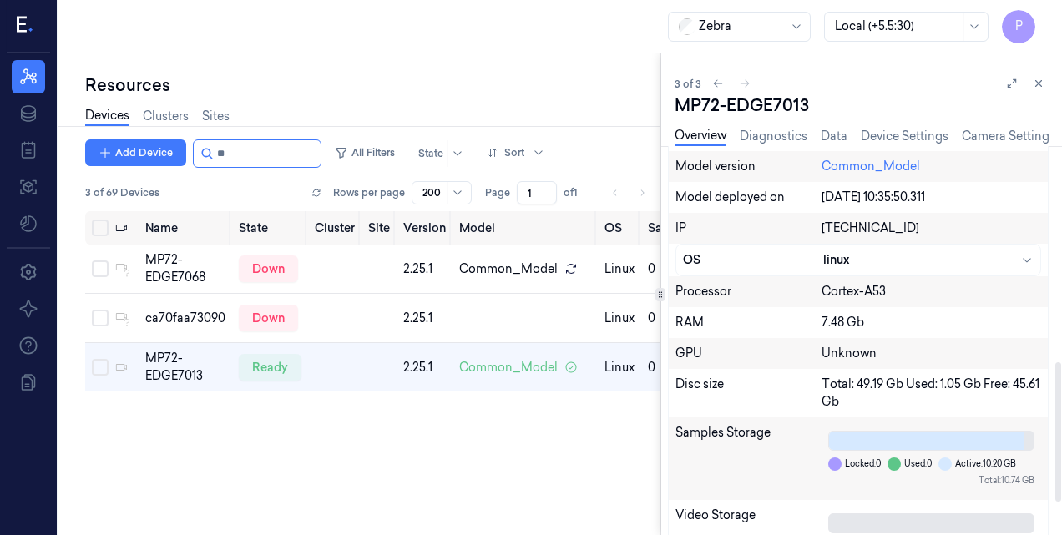
scroll to position [603, 0]
click at [880, 136] on link "Device Settings" at bounding box center [905, 136] width 88 height 19
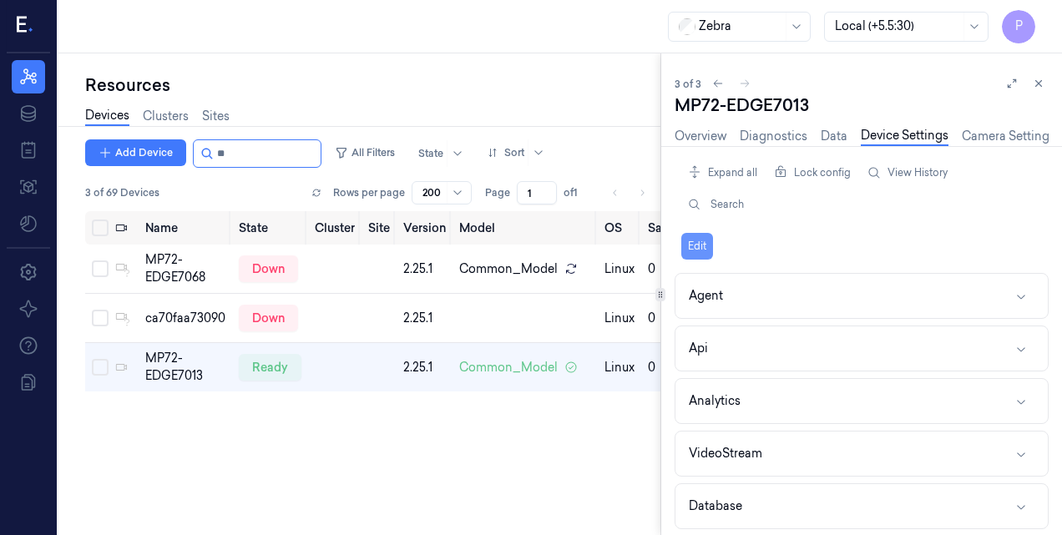
click at [700, 246] on button "Edit" at bounding box center [697, 246] width 32 height 27
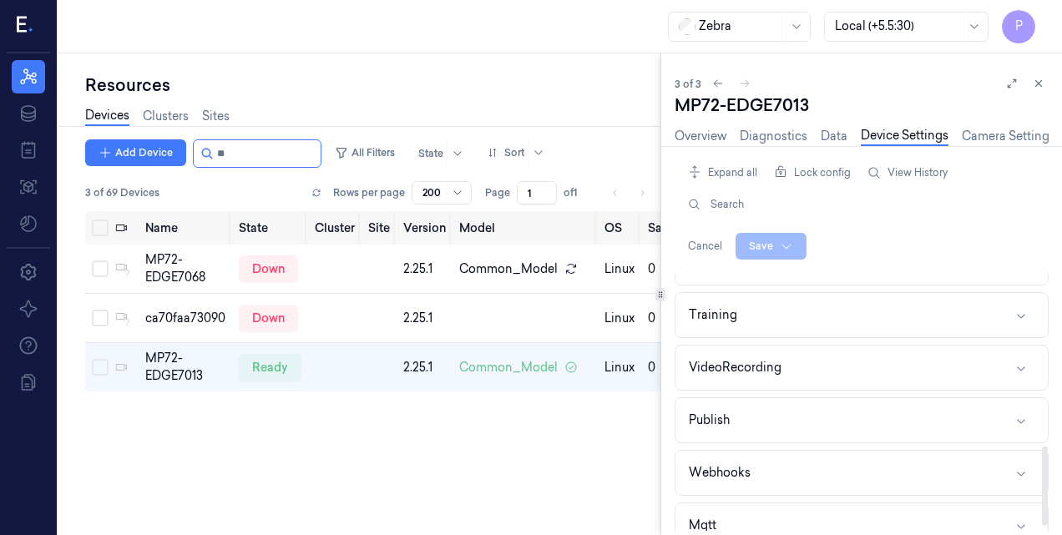
scroll to position [574, 0]
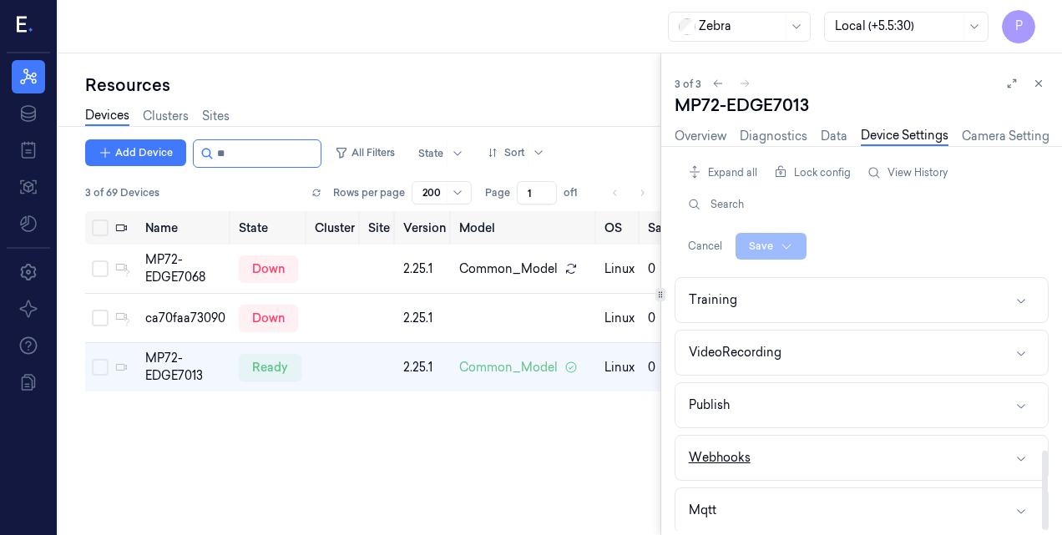
click at [706, 451] on div "Webhooks" at bounding box center [720, 458] width 62 height 18
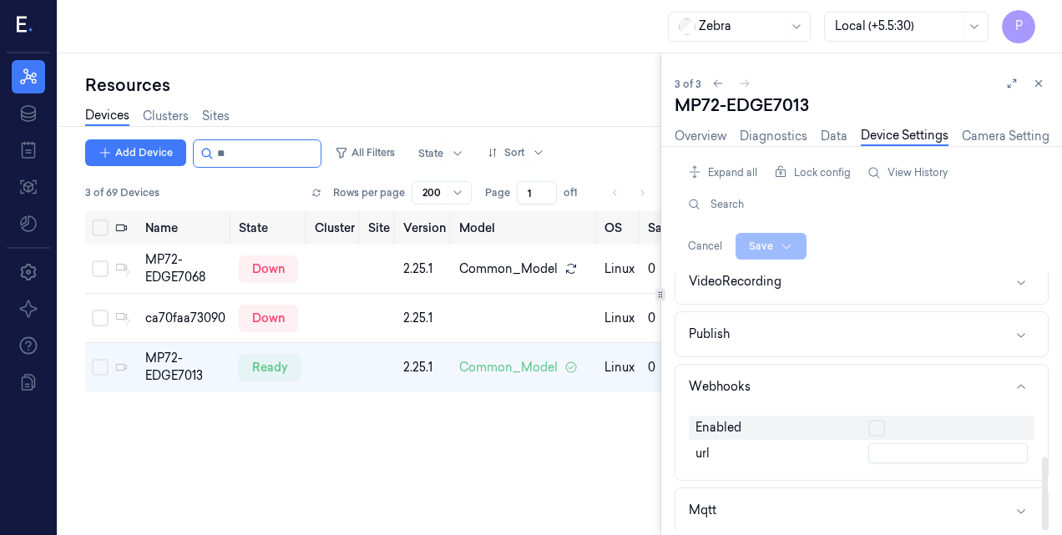
click at [909, 444] on input "text" at bounding box center [947, 453] width 159 height 20
click at [612, 430] on div "Name State Cluster Site Version Model OS Samples Last Ping IP MP72-EDGE7068 dow…" at bounding box center [372, 366] width 575 height 311
click at [880, 443] on input "text" at bounding box center [947, 453] width 159 height 20
click at [929, 447] on input "http:10" at bounding box center [947, 453] width 159 height 20
click at [898, 446] on input "http:[TECHNICAL_ID]" at bounding box center [947, 453] width 159 height 20
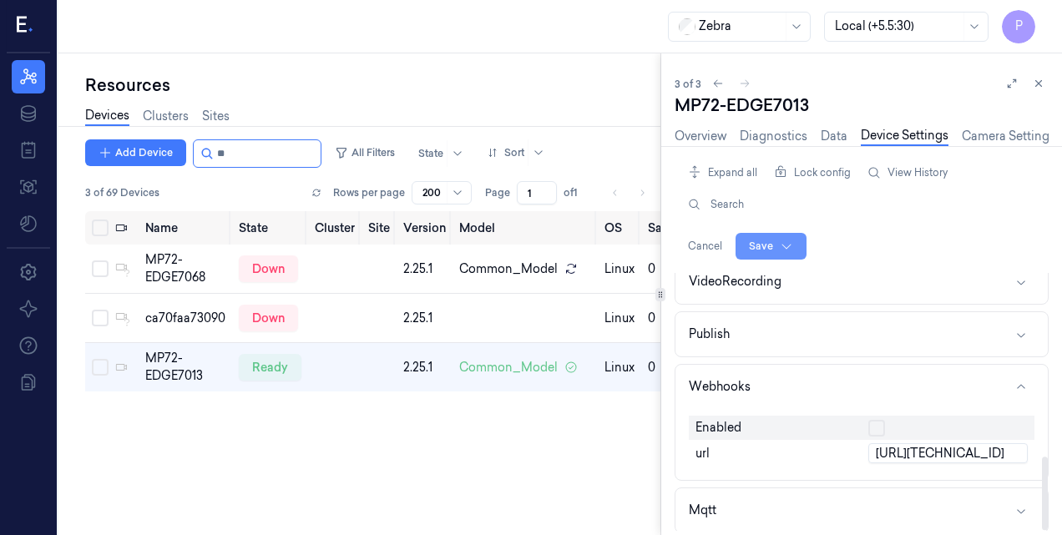
type input "[URL][TECHNICAL_ID]"
click at [760, 247] on html "P Resources Data Jobs Models Settings About Support Documentation Zebra Local (…" at bounding box center [531, 267] width 1062 height 535
click at [741, 280] on div "Save to this device" at bounding box center [725, 281] width 148 height 28
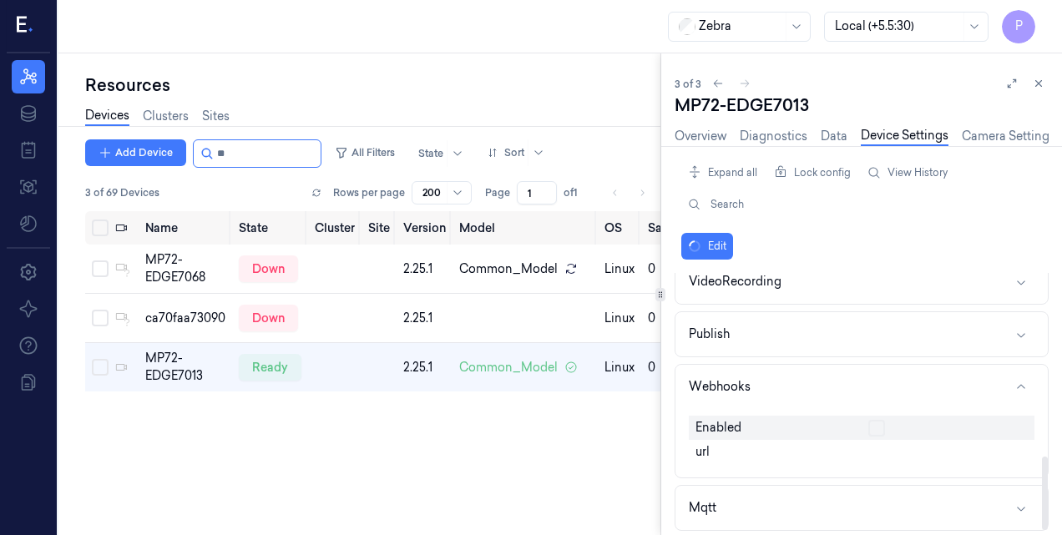
scroll to position [643, 0]
click at [691, 246] on button "Edit" at bounding box center [697, 246] width 32 height 27
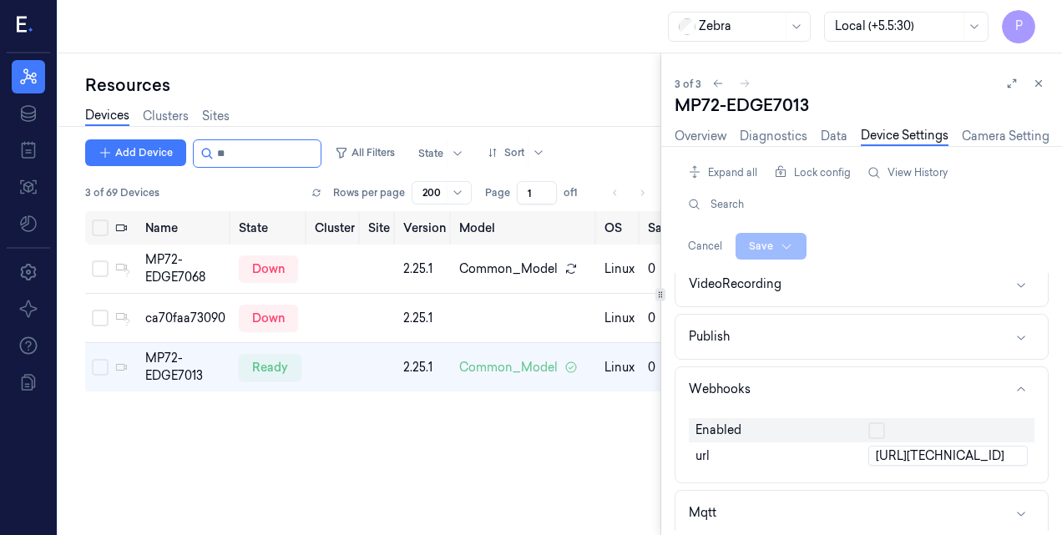
scroll to position [645, 0]
click at [558, 482] on div "Name State Cluster Site Version Model OS Samples Last Ping IP MP72-EDGE7068 dow…" at bounding box center [372, 366] width 575 height 311
click at [836, 144] on link "Data" at bounding box center [833, 136] width 27 height 19
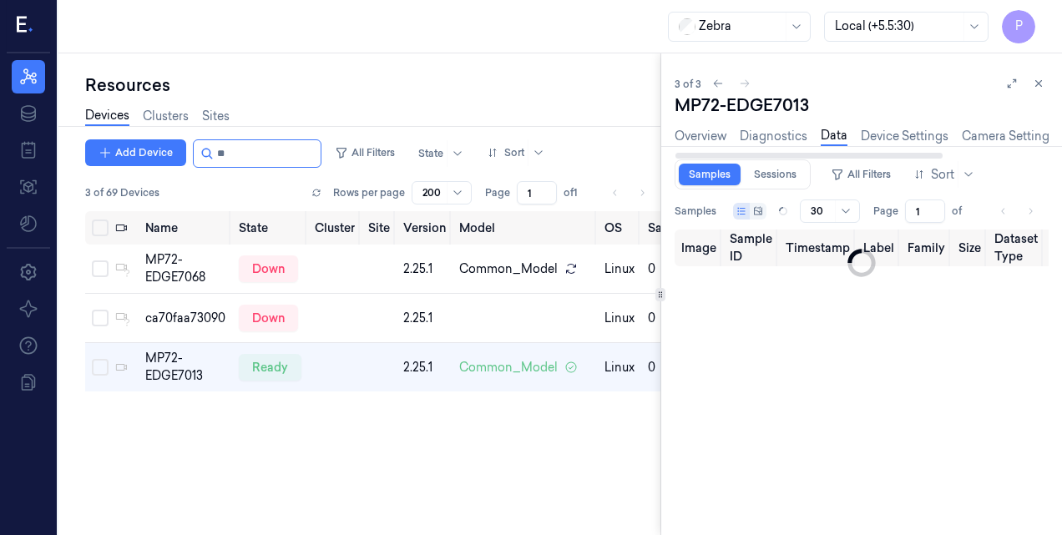
type input "0"
